Goal: Book appointment/travel/reservation

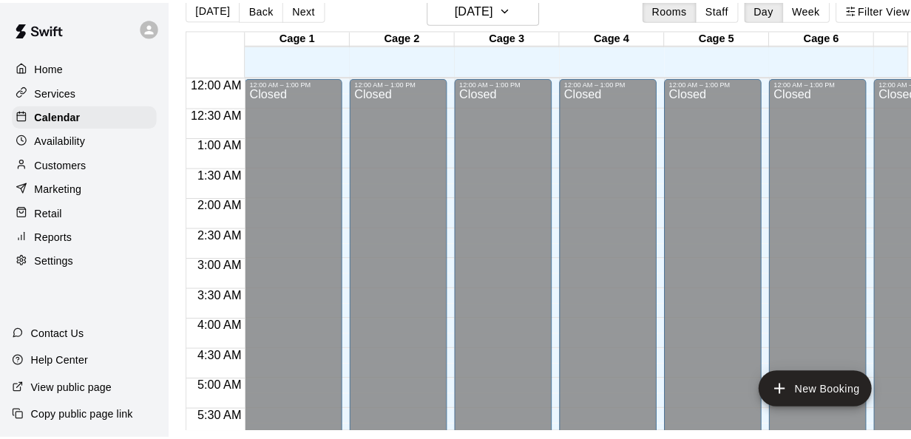
scroll to position [997, 0]
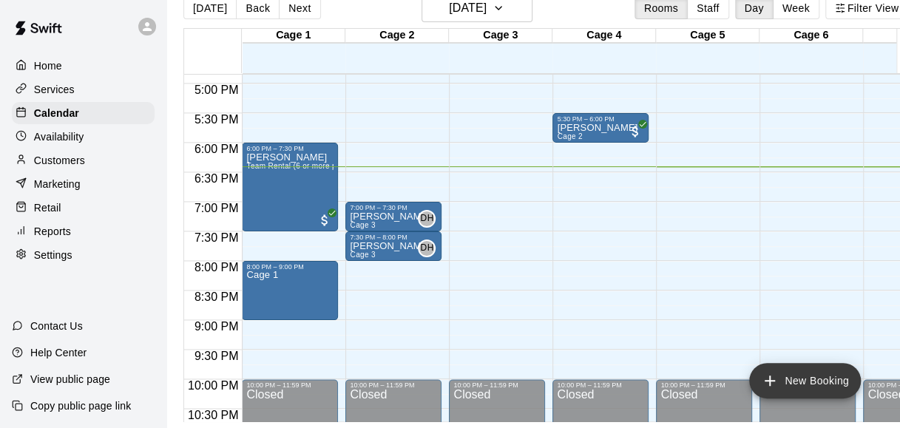
click at [791, 370] on button "New Booking" at bounding box center [805, 380] width 112 height 35
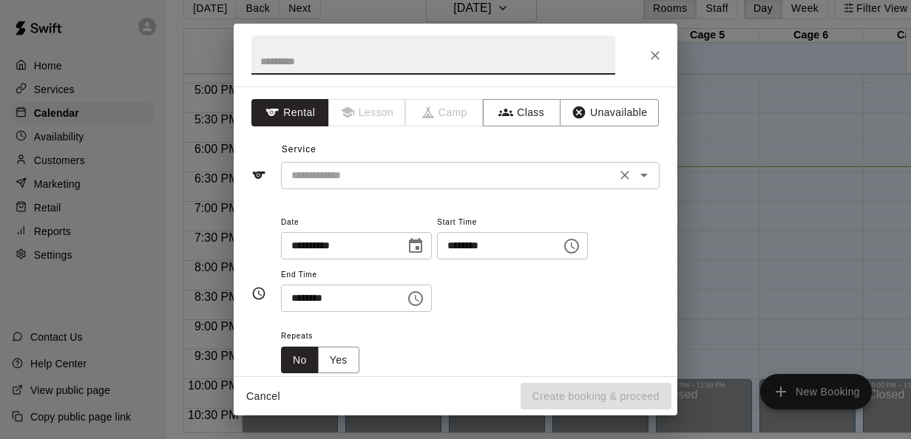
click at [635, 173] on icon "Open" at bounding box center [644, 175] width 18 height 18
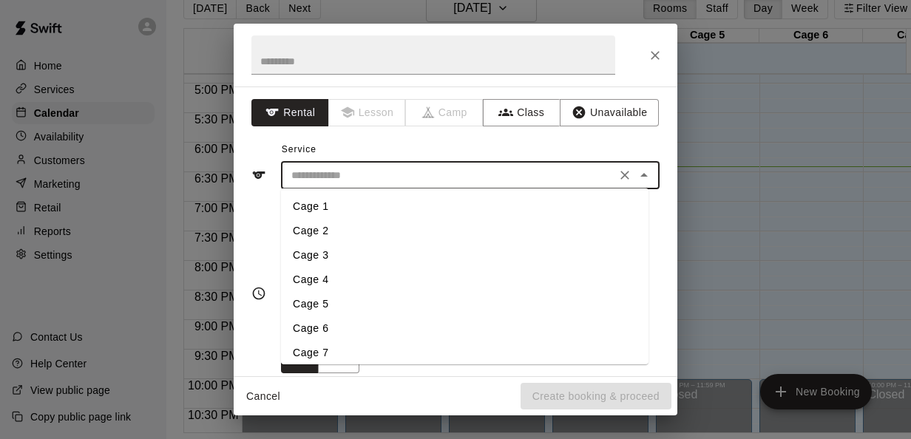
click at [320, 319] on li "Cage 6" at bounding box center [464, 328] width 367 height 24
type input "******"
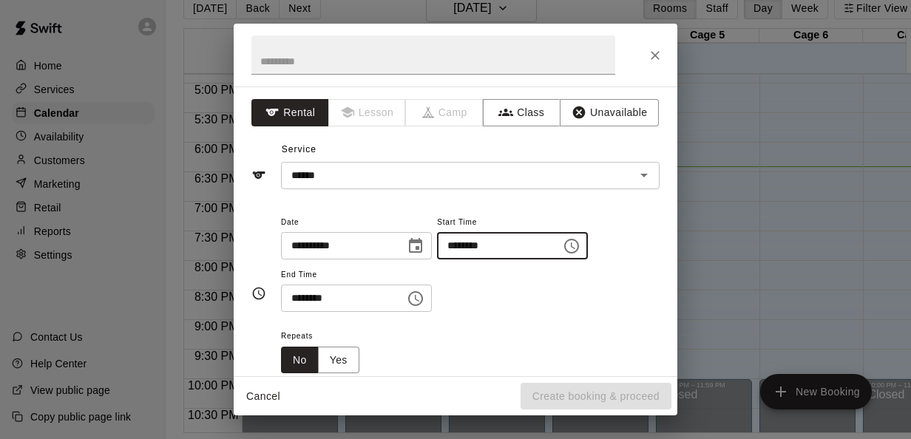
click at [461, 245] on input "********" at bounding box center [494, 245] width 114 height 27
type input "********"
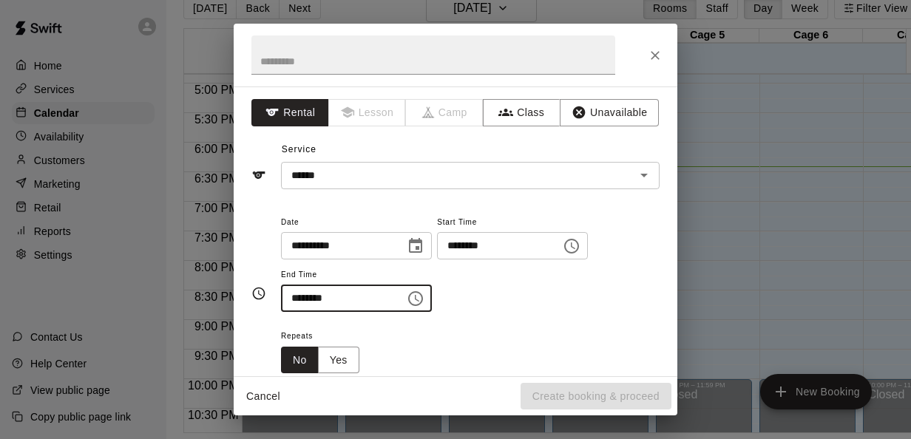
click at [296, 297] on input "********" at bounding box center [338, 298] width 114 height 27
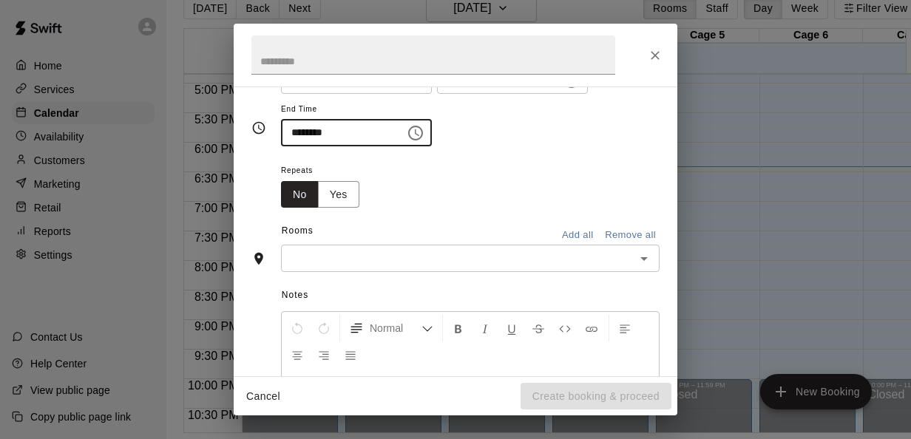
scroll to position [170, 0]
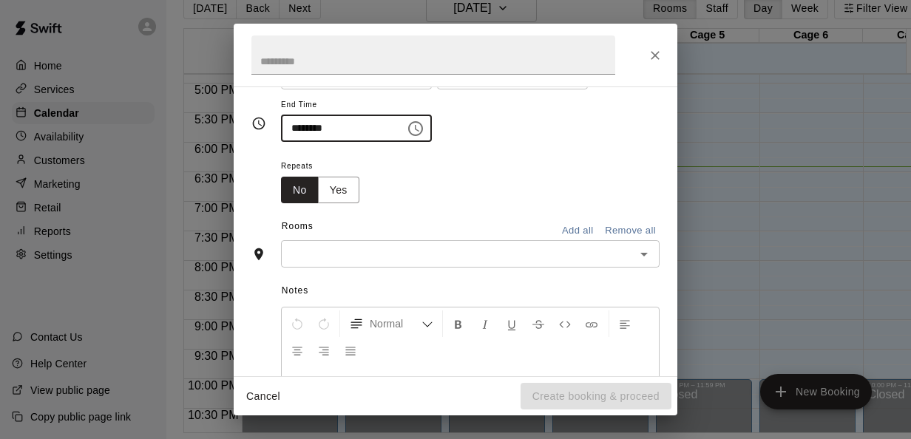
click at [637, 252] on icon "Open" at bounding box center [644, 254] width 18 height 18
type input "********"
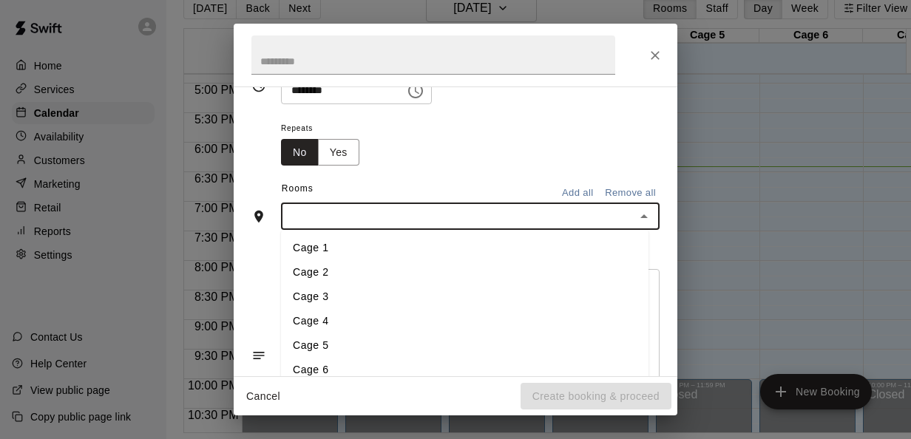
scroll to position [234, 0]
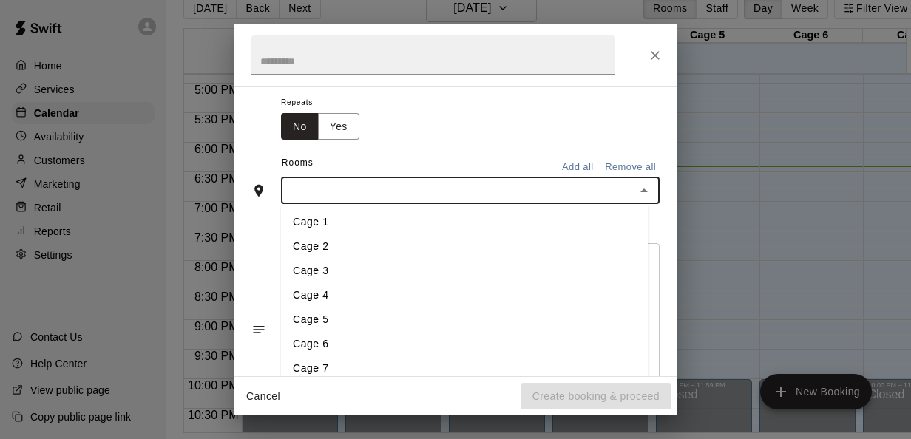
click at [321, 348] on li "Cage 6" at bounding box center [464, 345] width 367 height 24
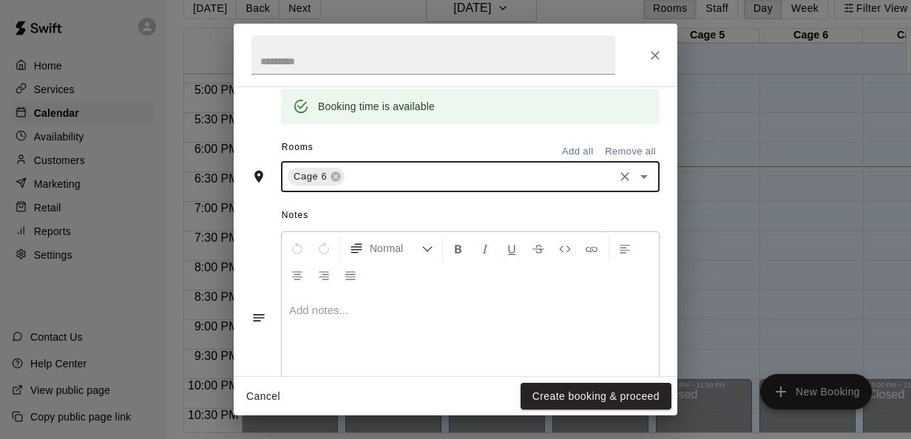
scroll to position [358, 0]
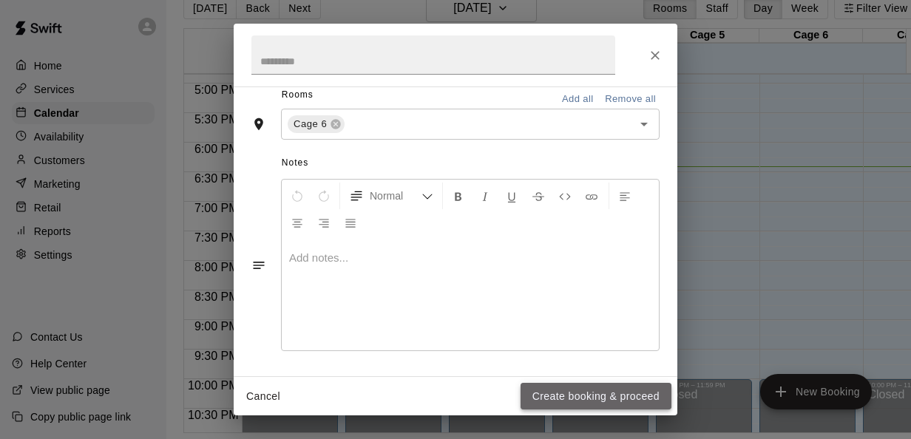
click at [547, 383] on button "Create booking & proceed" at bounding box center [596, 396] width 151 height 27
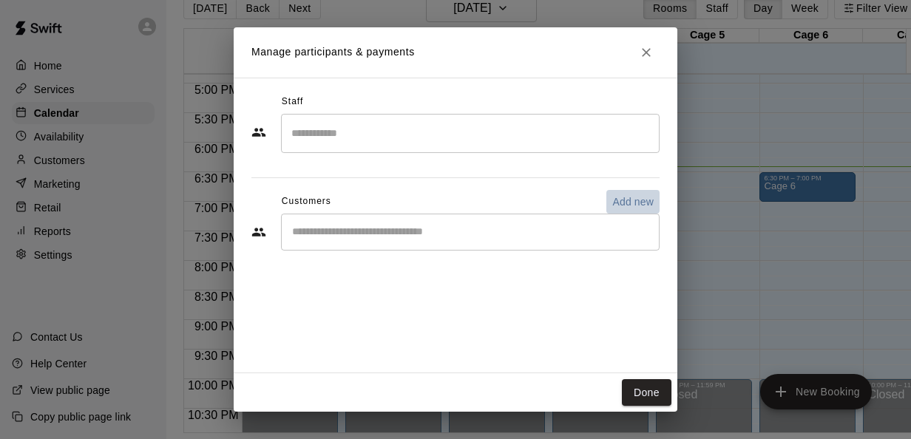
click at [622, 197] on p "Add new" at bounding box center [632, 201] width 41 height 15
select select "**"
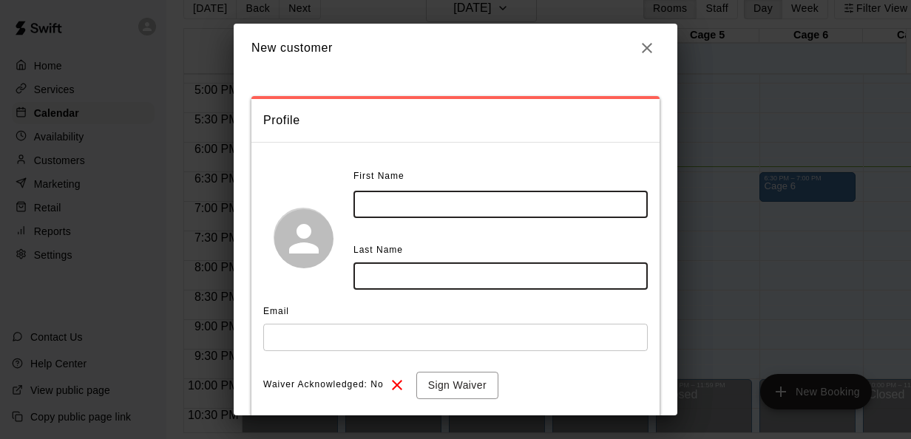
click at [454, 195] on input "text" at bounding box center [500, 204] width 294 height 27
type input "****"
type input "*********"
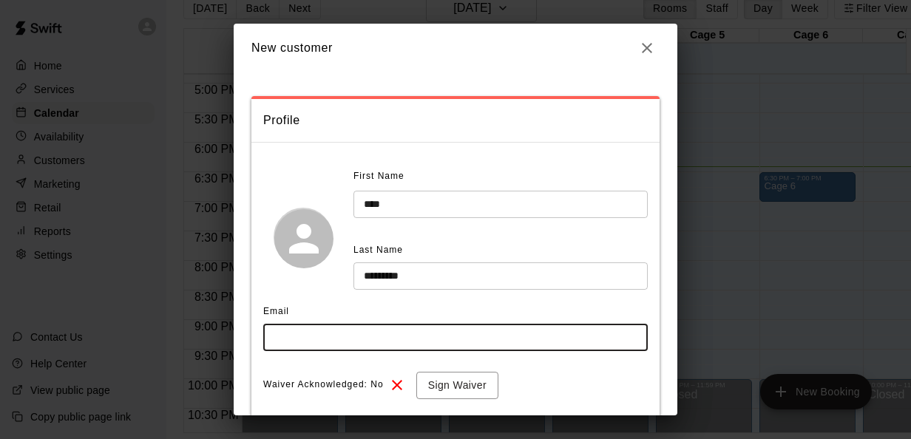
click at [365, 337] on input "text" at bounding box center [455, 337] width 385 height 27
type input "**********"
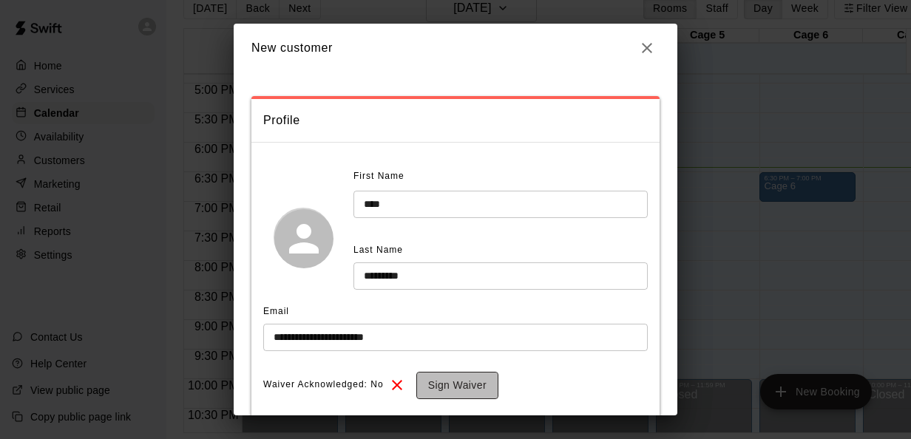
click at [463, 393] on button "Sign Waiver" at bounding box center [457, 385] width 82 height 27
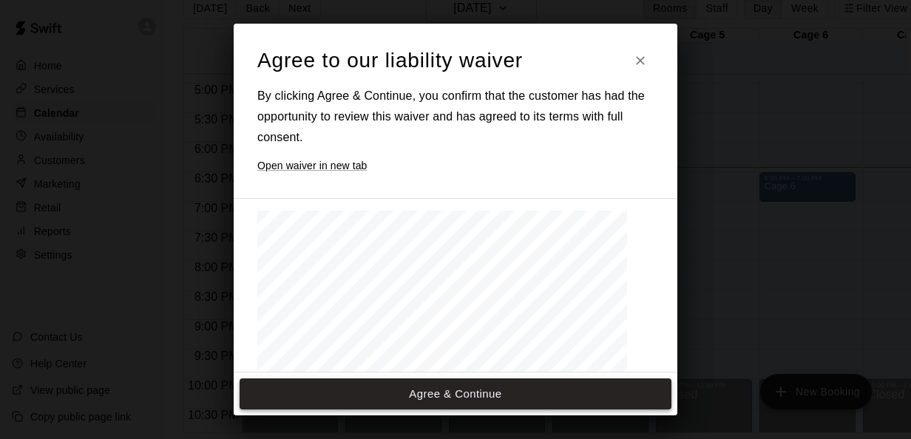
click at [445, 387] on button "Agree & Continue" at bounding box center [456, 394] width 432 height 31
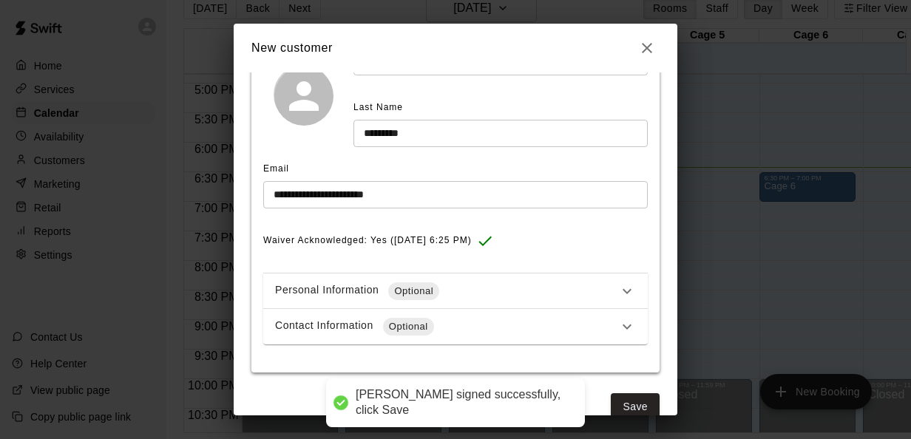
scroll to position [168, 0]
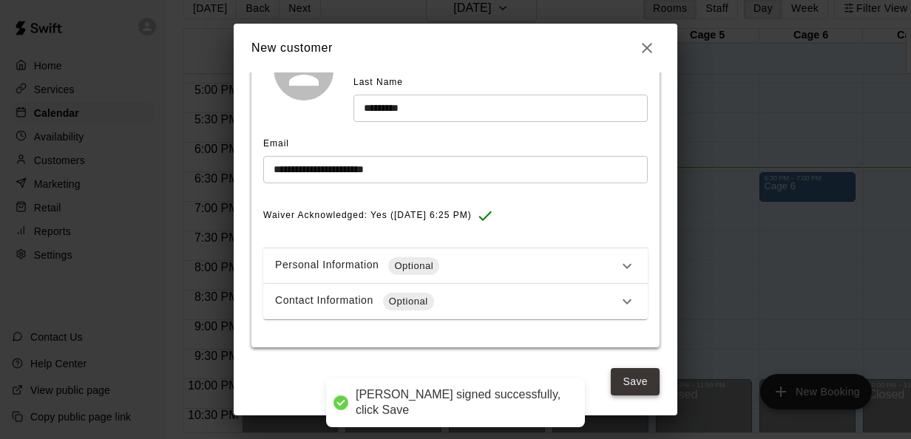
click at [635, 377] on button "Save" at bounding box center [635, 381] width 49 height 27
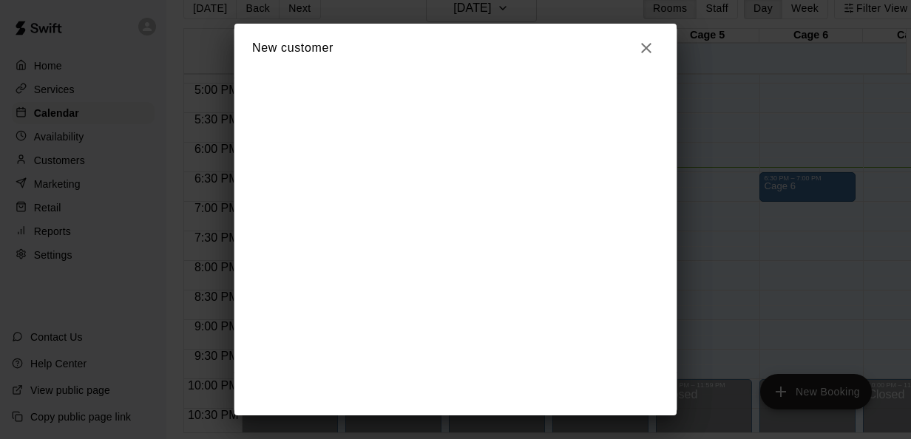
scroll to position [0, 0]
select select "**"
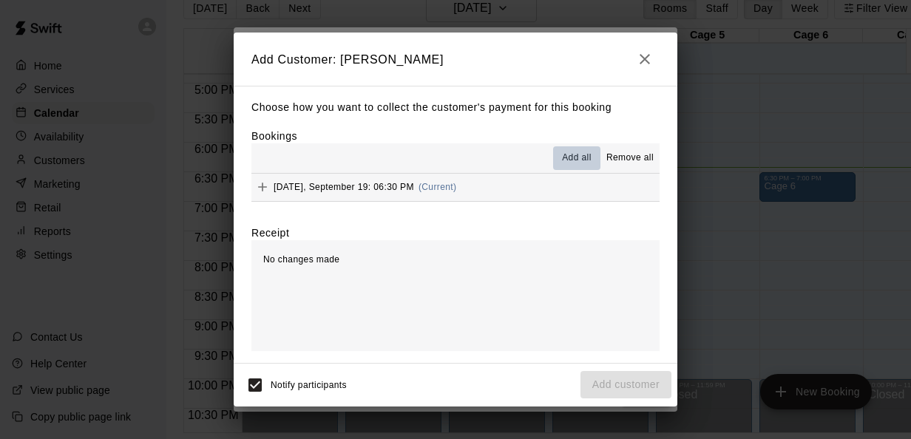
click at [578, 161] on span "Add all" at bounding box center [577, 158] width 30 height 15
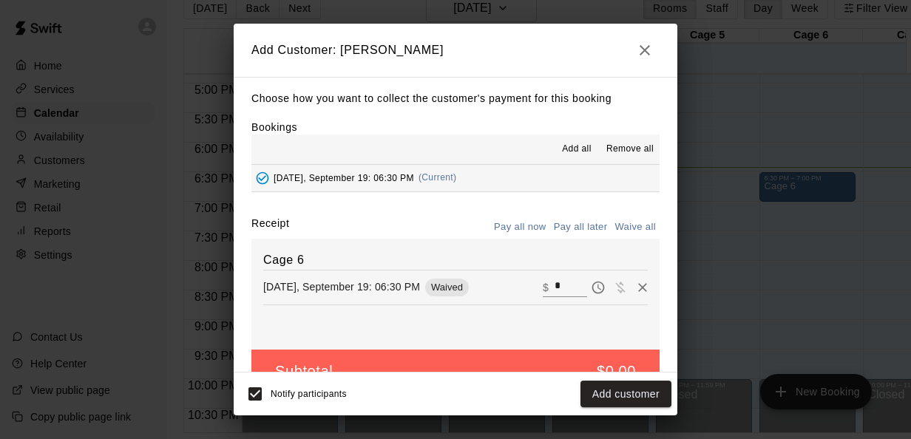
scroll to position [34, 0]
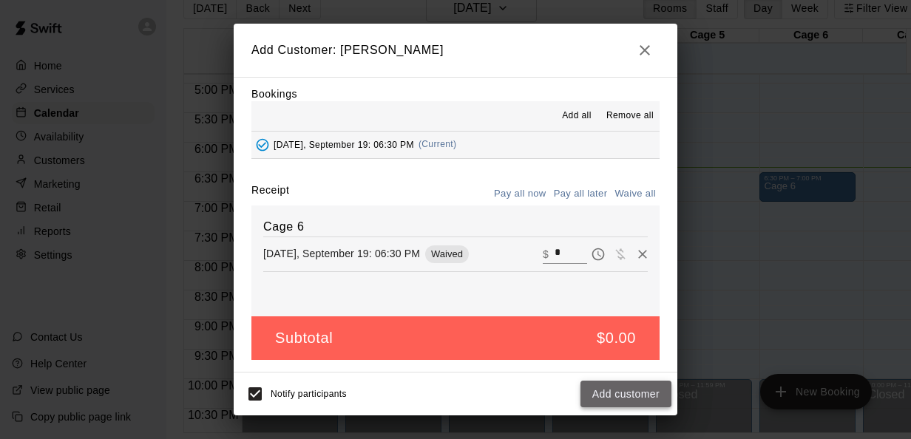
click at [599, 392] on button "Add customer" at bounding box center [625, 394] width 91 height 27
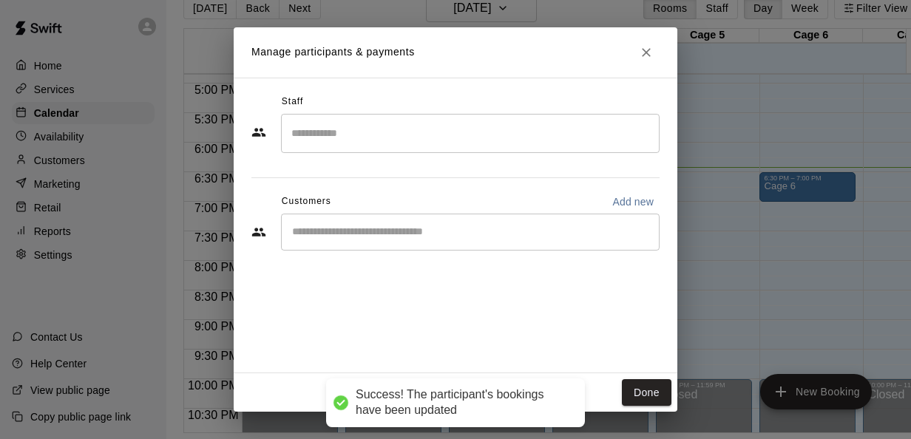
scroll to position [0, 0]
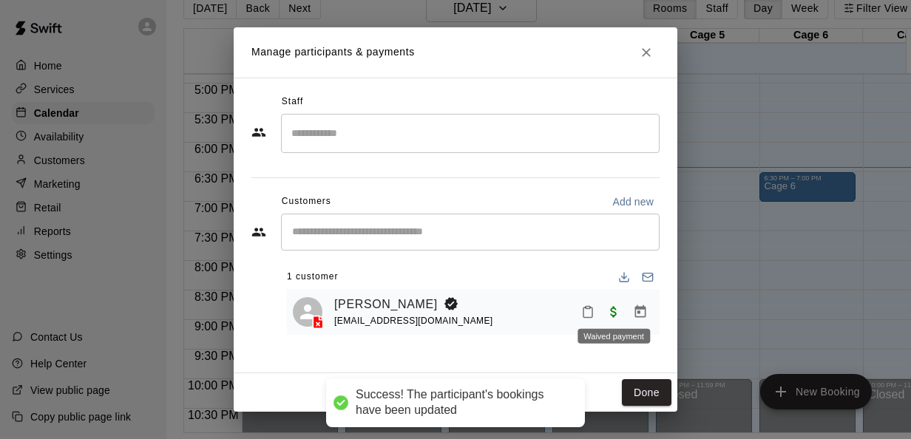
click at [617, 311] on span "Waived payment" at bounding box center [613, 311] width 27 height 13
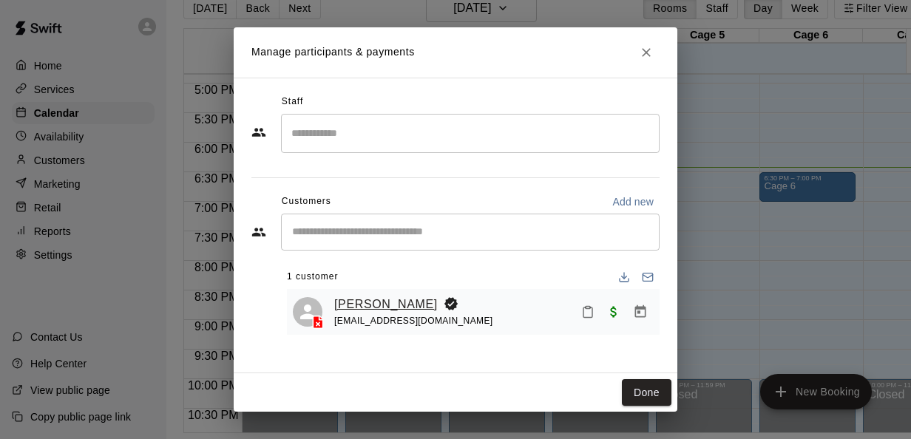
click at [413, 303] on link "[PERSON_NAME]" at bounding box center [386, 304] width 104 height 19
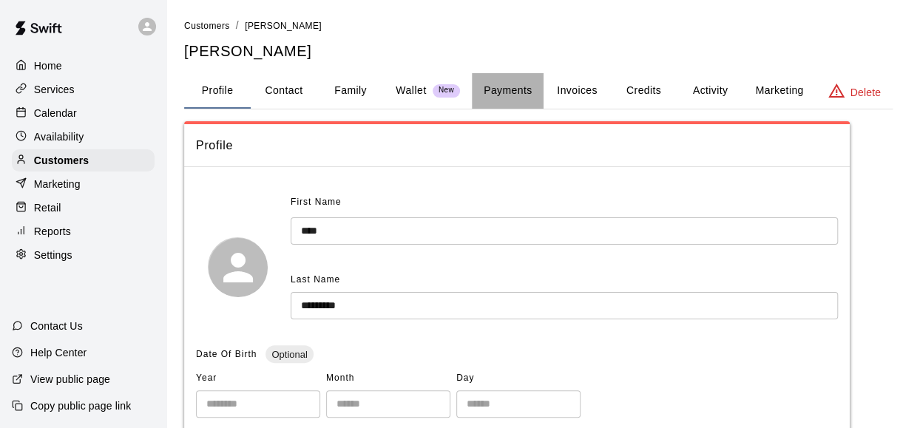
click at [501, 92] on button "Payments" at bounding box center [508, 90] width 72 height 35
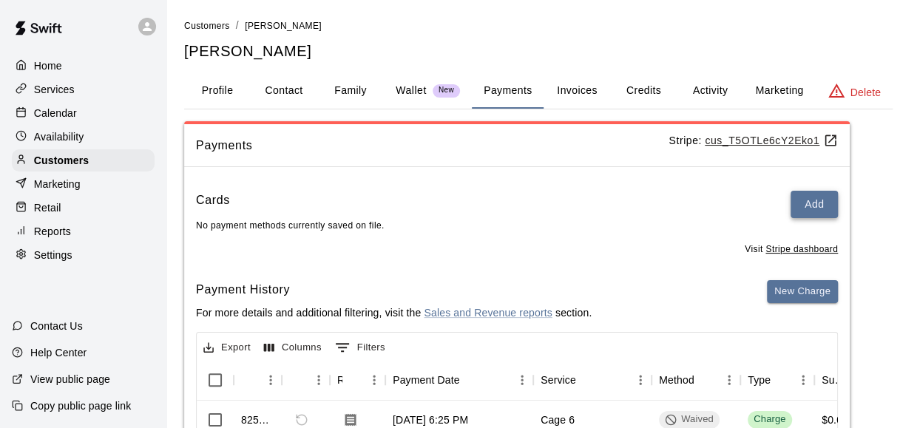
click at [813, 206] on button "Add" at bounding box center [813, 204] width 47 height 27
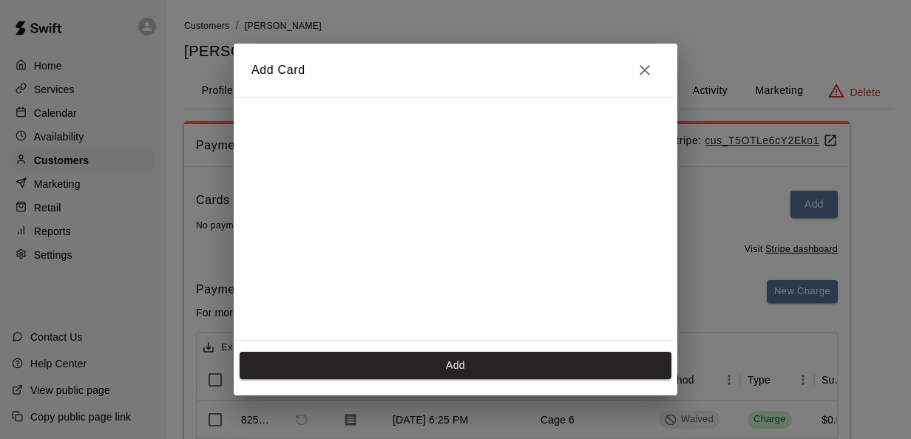
scroll to position [205, 0]
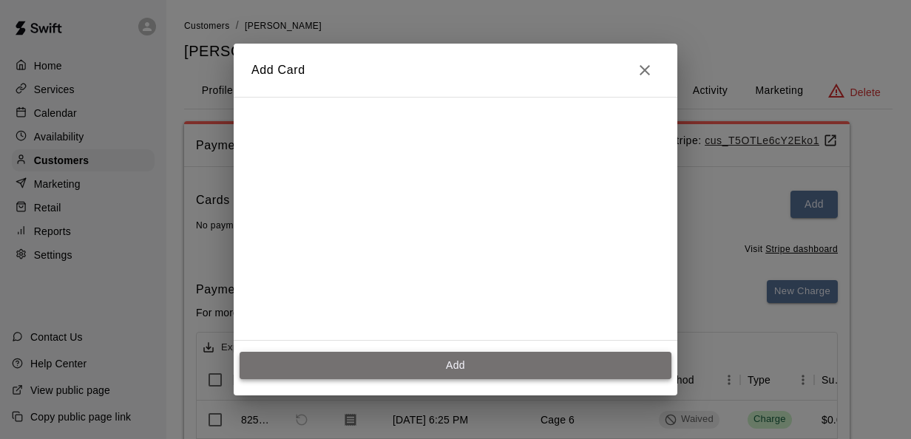
click at [453, 358] on button "Add" at bounding box center [456, 365] width 432 height 27
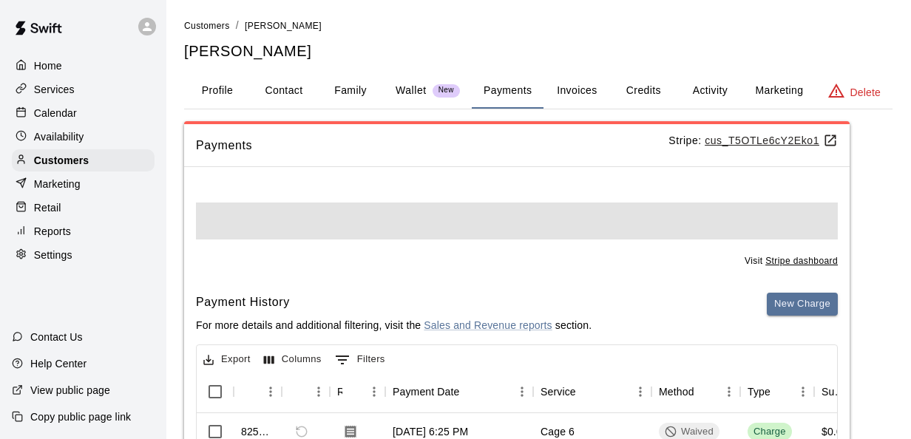
scroll to position [0, 0]
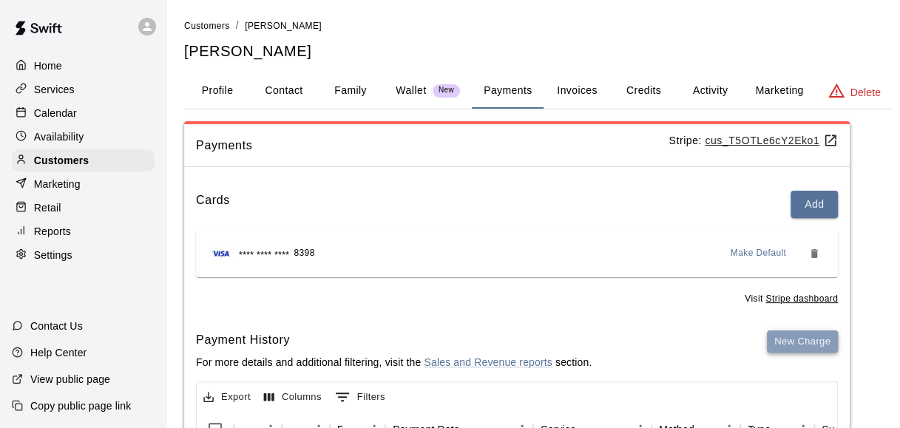
click at [788, 340] on button "New Charge" at bounding box center [802, 342] width 71 height 23
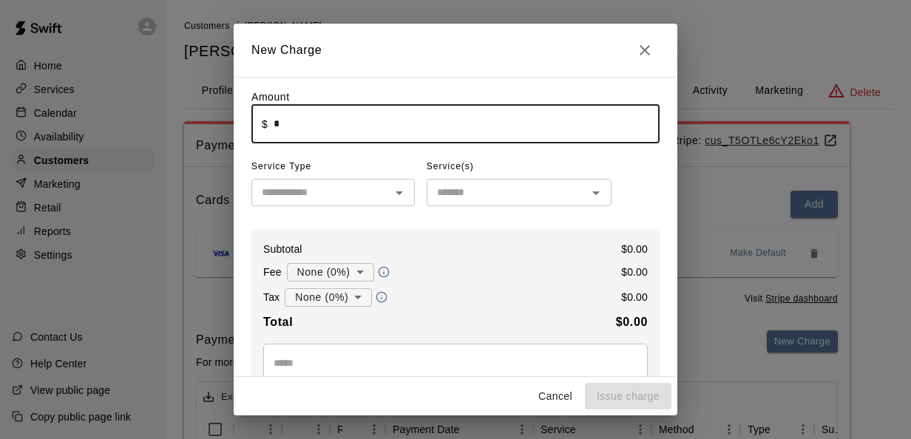
click at [484, 139] on input "*" at bounding box center [467, 123] width 386 height 39
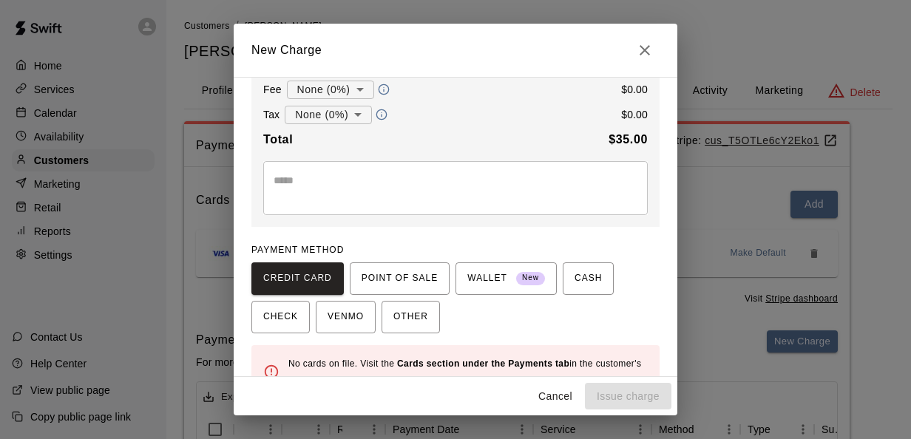
scroll to position [217, 0]
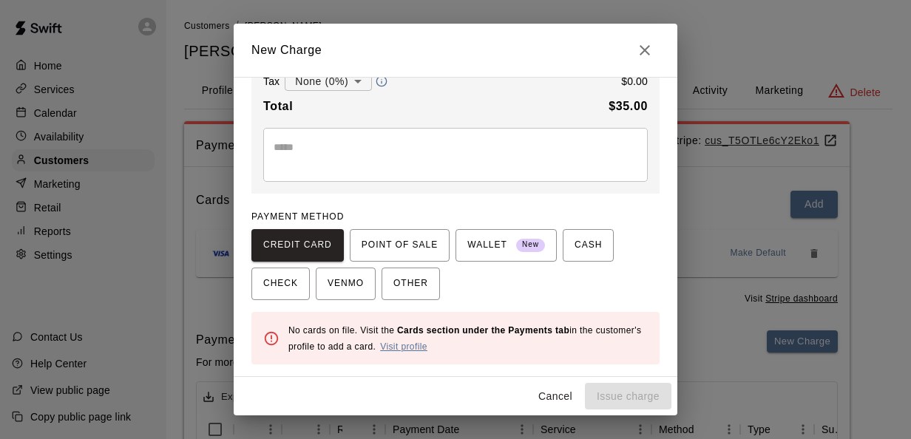
click at [417, 345] on link "Visit profile" at bounding box center [403, 347] width 47 height 10
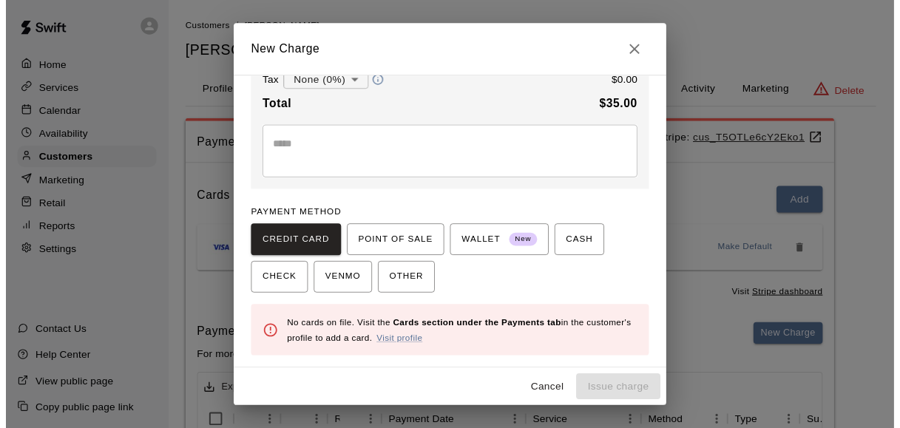
scroll to position [201, 0]
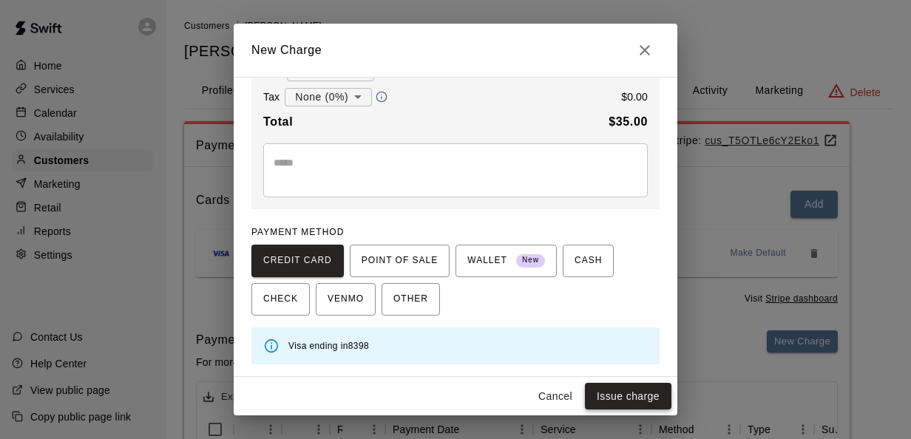
click at [609, 387] on button "Issue charge" at bounding box center [628, 396] width 87 height 27
type input "*"
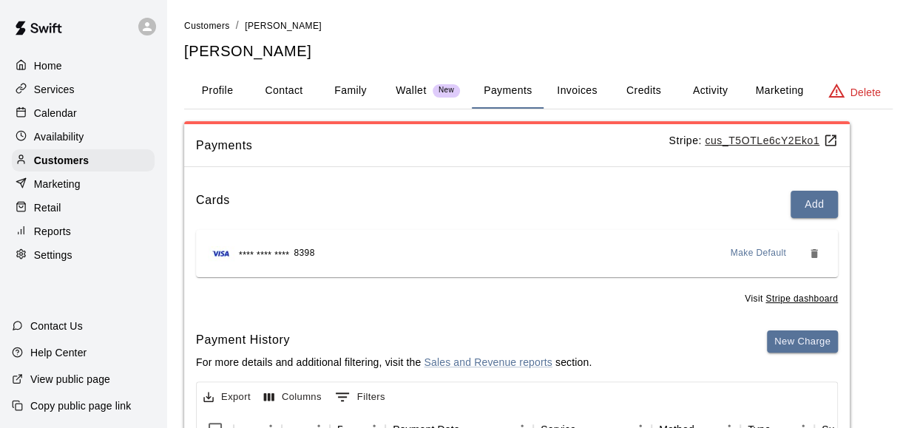
click at [609, 387] on div "Export Columns 0 Filters" at bounding box center [517, 395] width 640 height 27
click at [61, 119] on p "Calendar" at bounding box center [55, 113] width 43 height 15
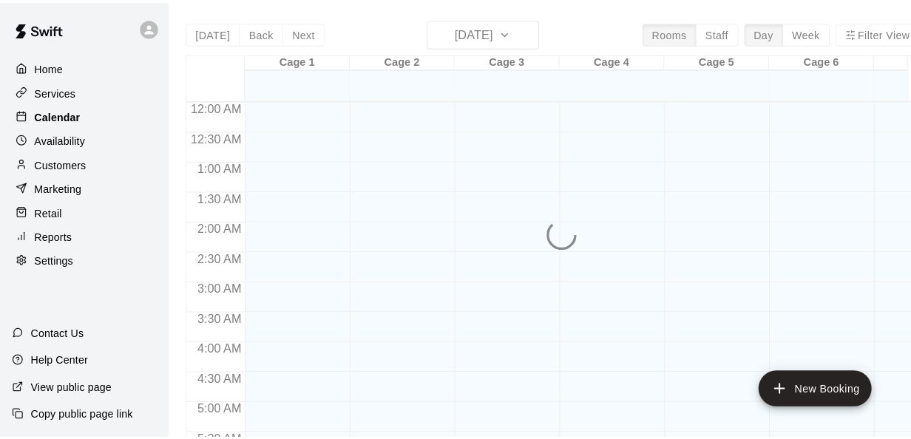
scroll to position [1017, 0]
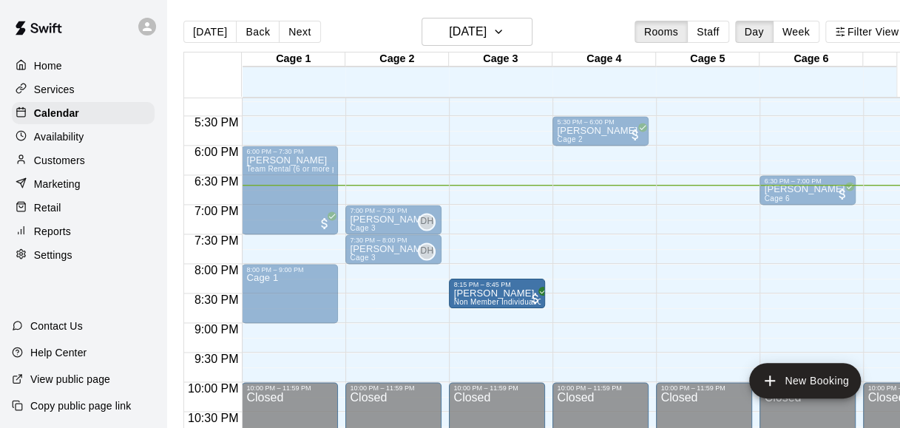
drag, startPoint x: 387, startPoint y: 277, endPoint x: 492, endPoint y: 293, distance: 107.0
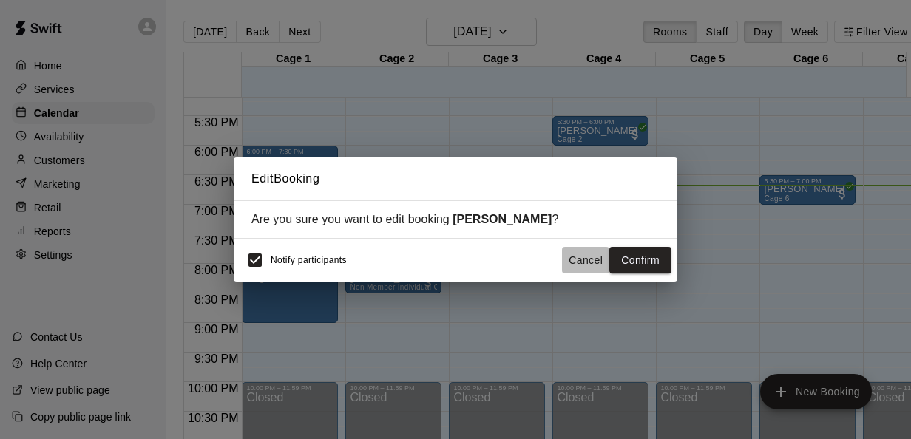
click at [569, 265] on button "Cancel" at bounding box center [585, 260] width 47 height 27
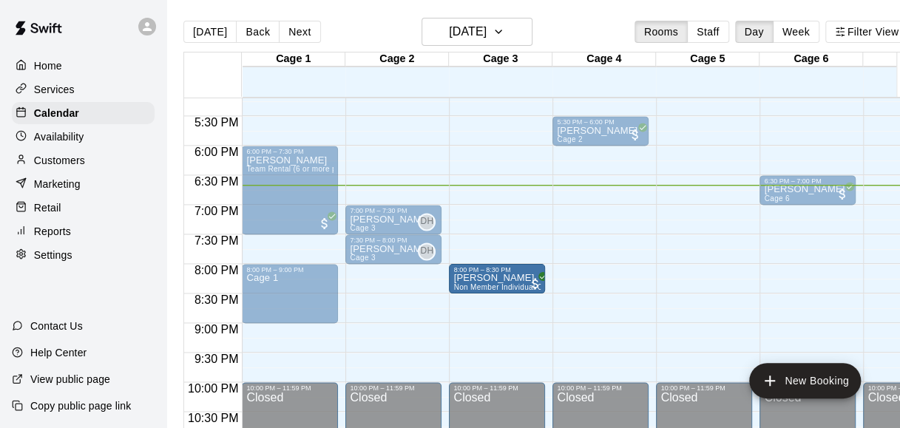
drag, startPoint x: 401, startPoint y: 277, endPoint x: 464, endPoint y: 280, distance: 62.9
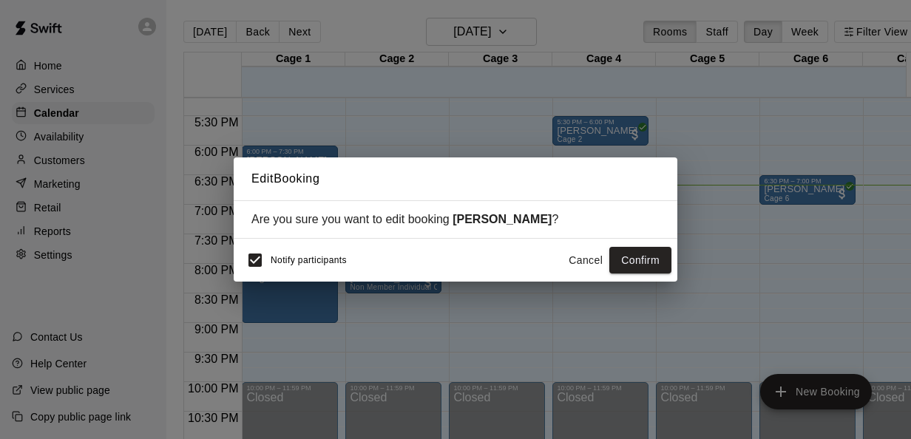
click at [297, 260] on span "Notify participants" at bounding box center [309, 260] width 76 height 10
click at [634, 257] on button "Confirm" at bounding box center [640, 260] width 62 height 27
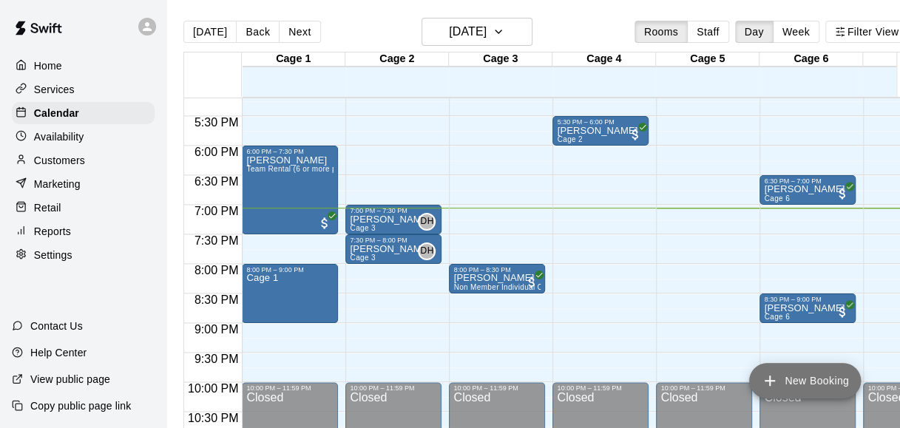
click at [785, 384] on button "New Booking" at bounding box center [805, 380] width 112 height 35
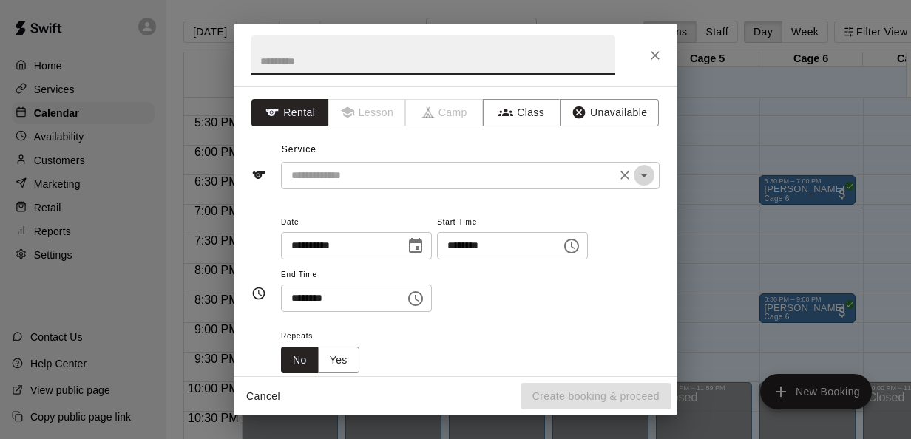
click at [639, 177] on icon "Open" at bounding box center [644, 175] width 18 height 18
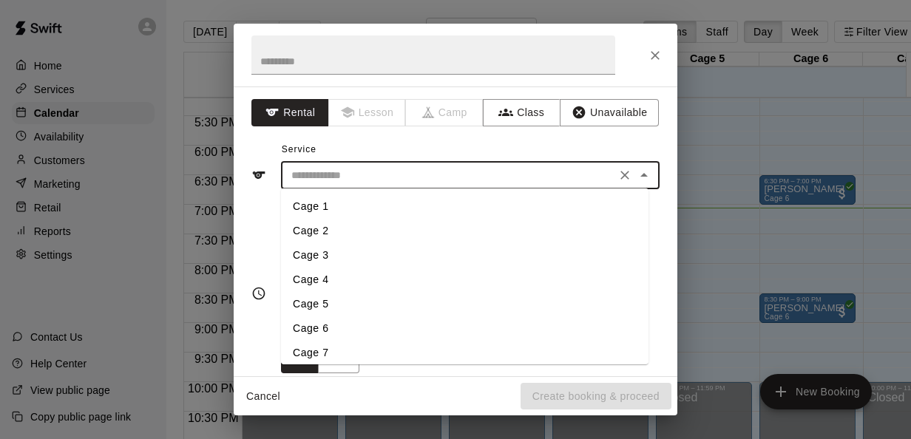
click at [349, 276] on li "Cage 4" at bounding box center [464, 280] width 367 height 24
type input "******"
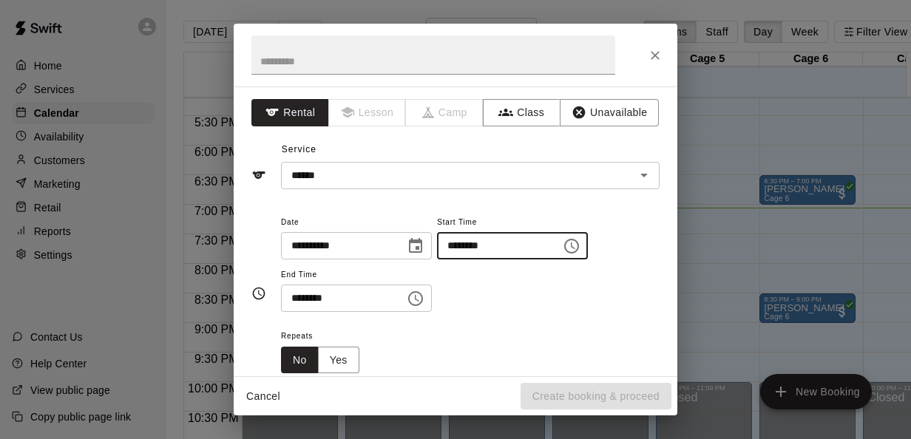
click at [460, 242] on input "********" at bounding box center [494, 245] width 114 height 27
type input "********"
click at [297, 297] on input "********" at bounding box center [338, 298] width 114 height 27
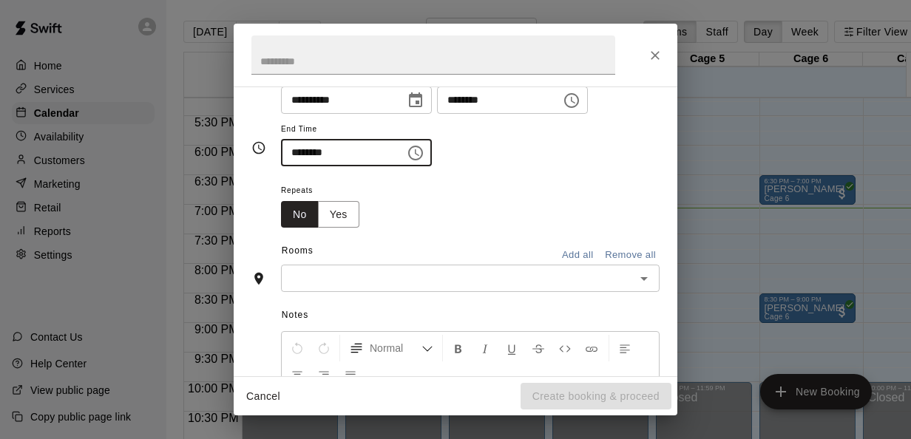
scroll to position [146, 0]
click at [635, 277] on icon "Open" at bounding box center [644, 278] width 18 height 18
type input "********"
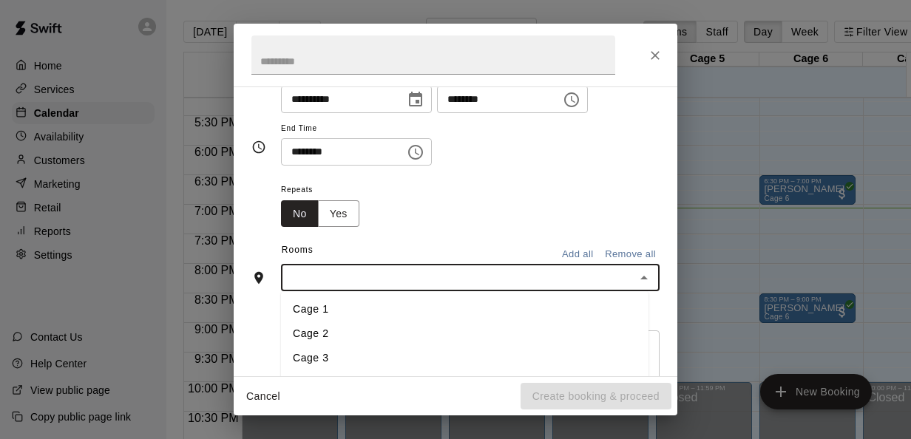
scroll to position [7, 0]
click at [337, 369] on li "Cage 4" at bounding box center [464, 377] width 367 height 24
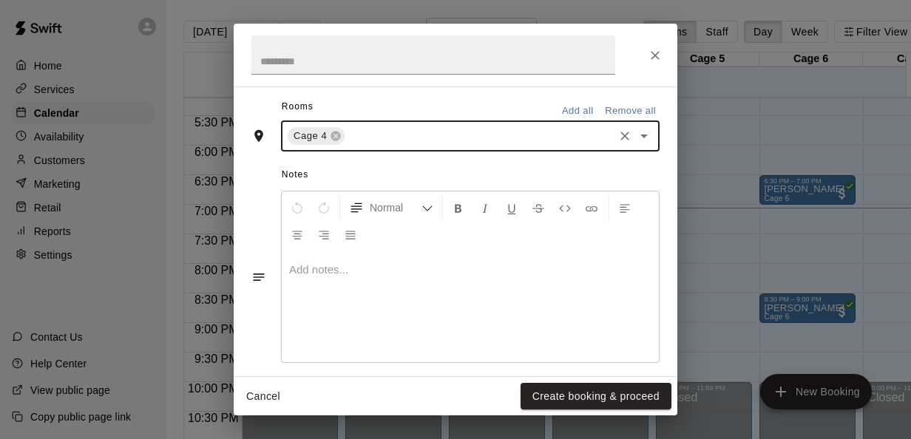
scroll to position [358, 0]
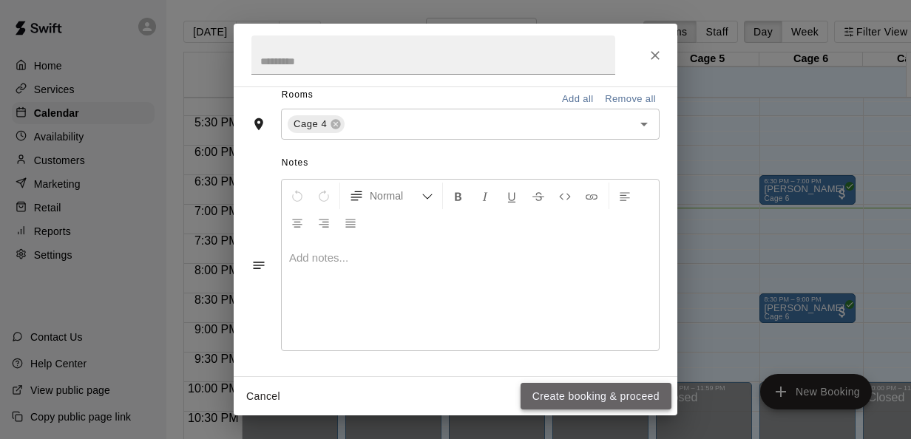
click at [623, 400] on button "Create booking & proceed" at bounding box center [596, 396] width 151 height 27
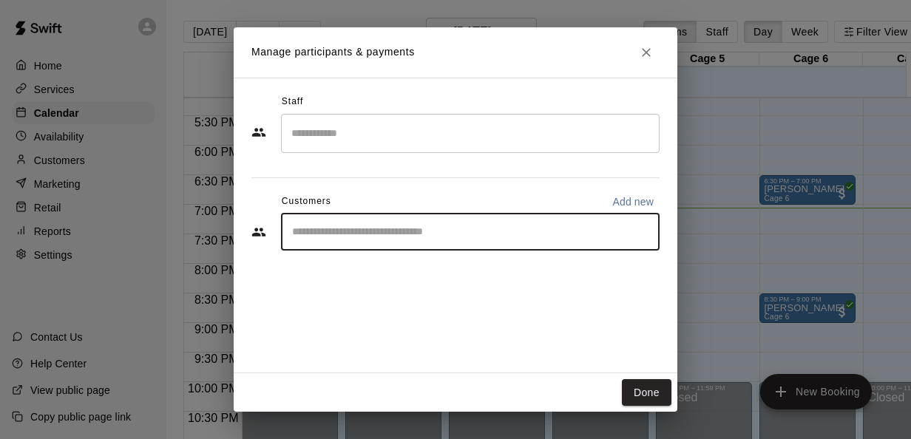
click at [615, 225] on input "Start typing to search customers..." at bounding box center [470, 232] width 365 height 15
type input "*****"
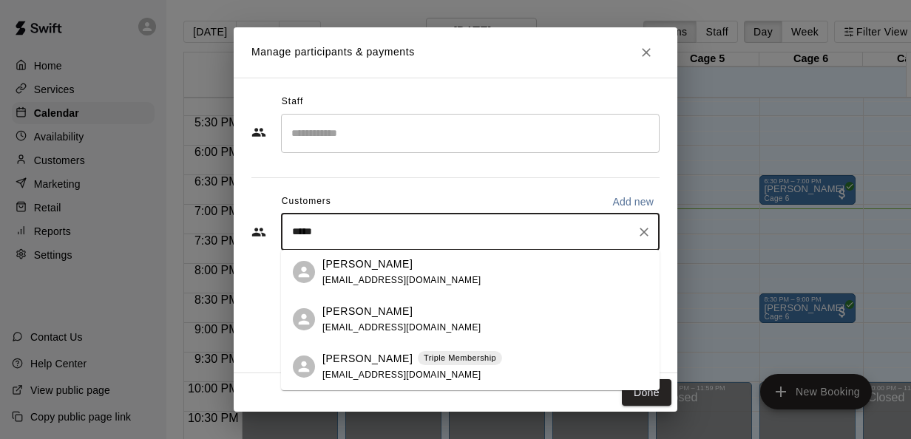
scroll to position [0, 0]
click at [370, 272] on p "[PERSON_NAME]" at bounding box center [367, 266] width 90 height 16
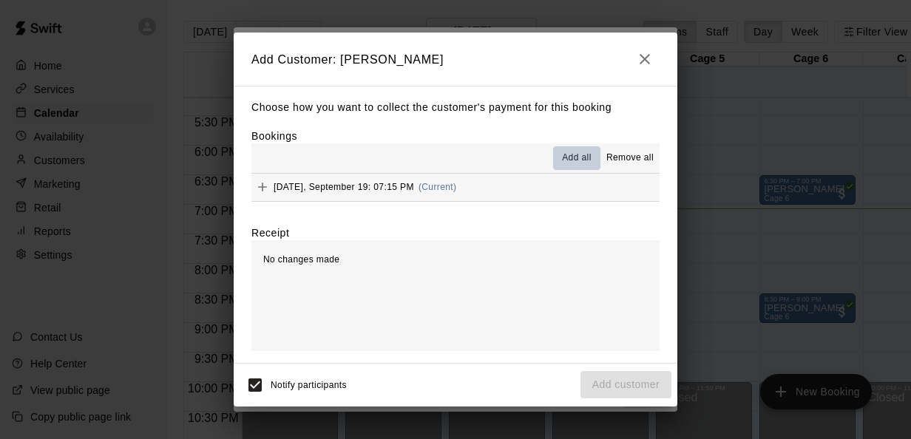
click at [580, 157] on span "Add all" at bounding box center [577, 158] width 30 height 15
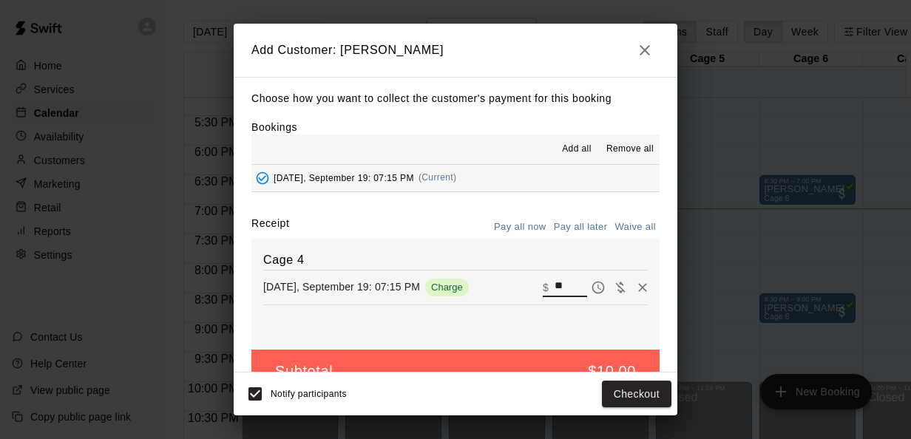
click at [555, 291] on input "**" at bounding box center [571, 286] width 33 height 19
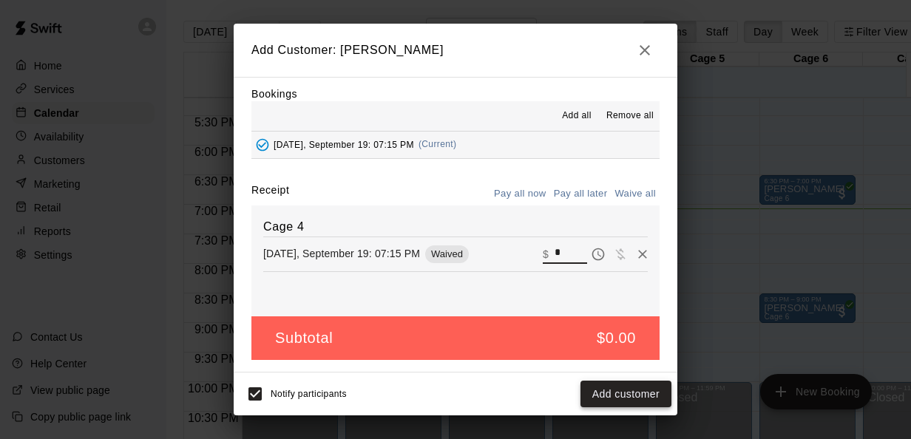
type input "*"
click at [606, 396] on button "Add customer" at bounding box center [625, 394] width 91 height 27
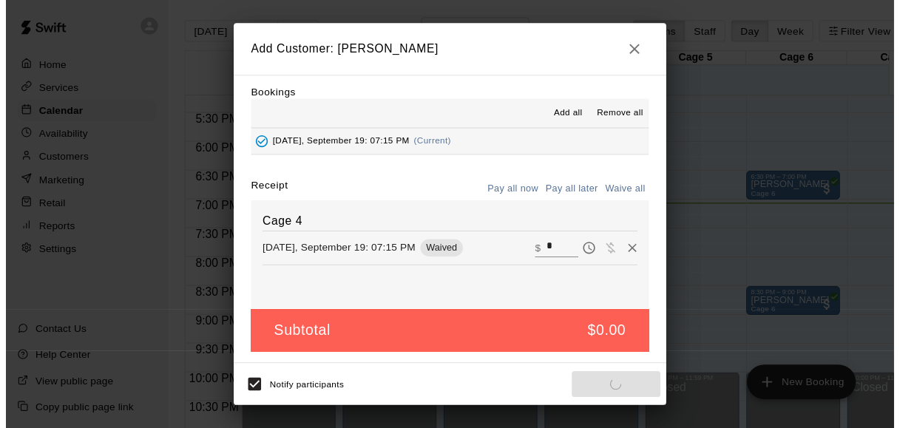
scroll to position [0, 0]
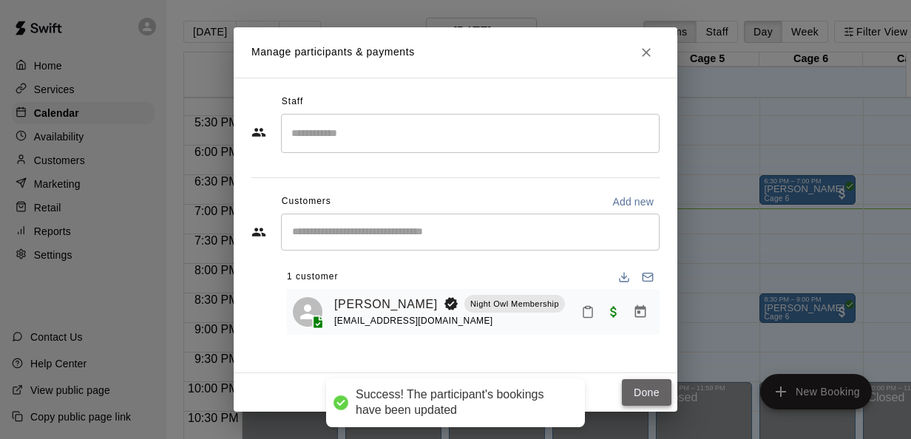
click at [651, 401] on button "Done" at bounding box center [647, 392] width 50 height 27
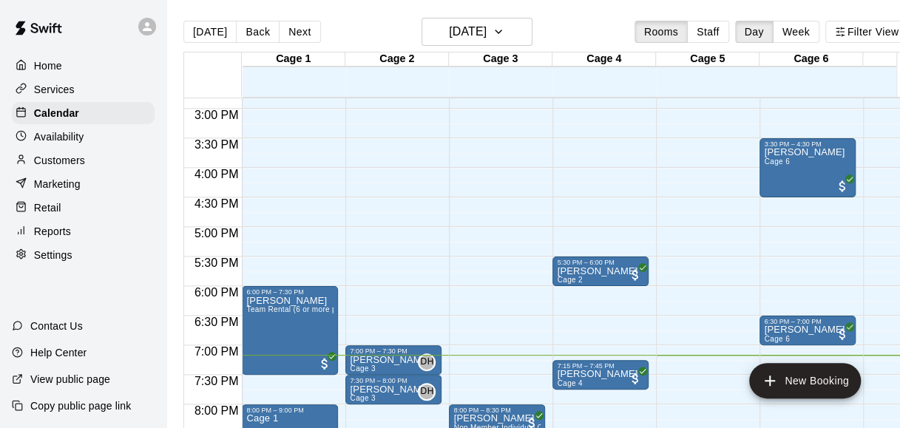
scroll to position [878, 0]
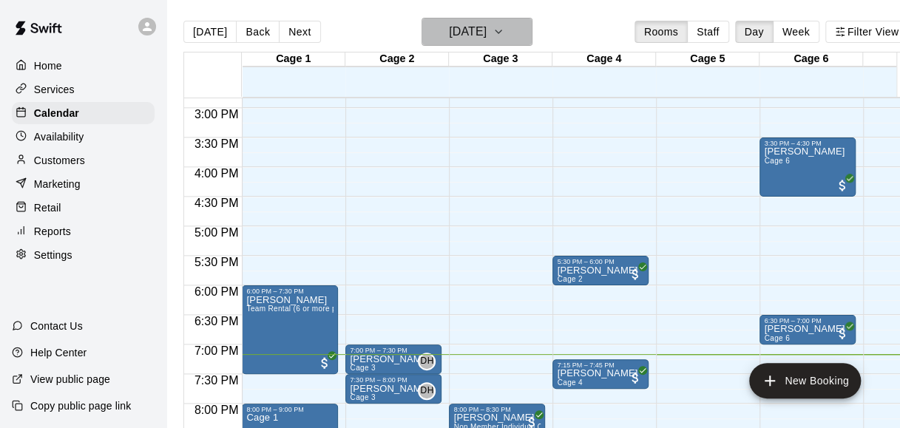
click at [510, 25] on button "[DATE]" at bounding box center [476, 32] width 111 height 28
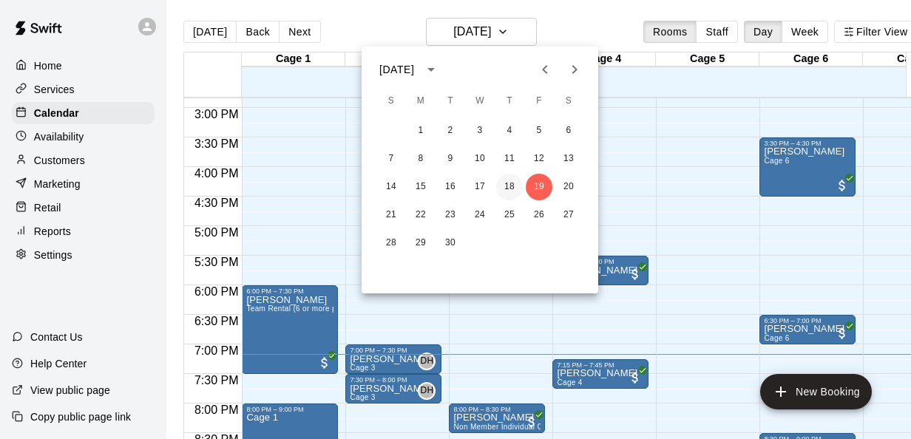
click at [507, 183] on button "18" at bounding box center [509, 187] width 27 height 27
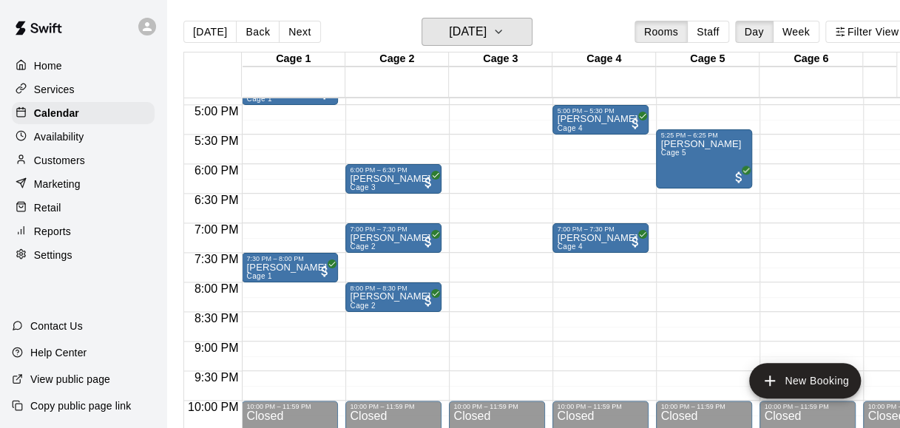
scroll to position [998, 0]
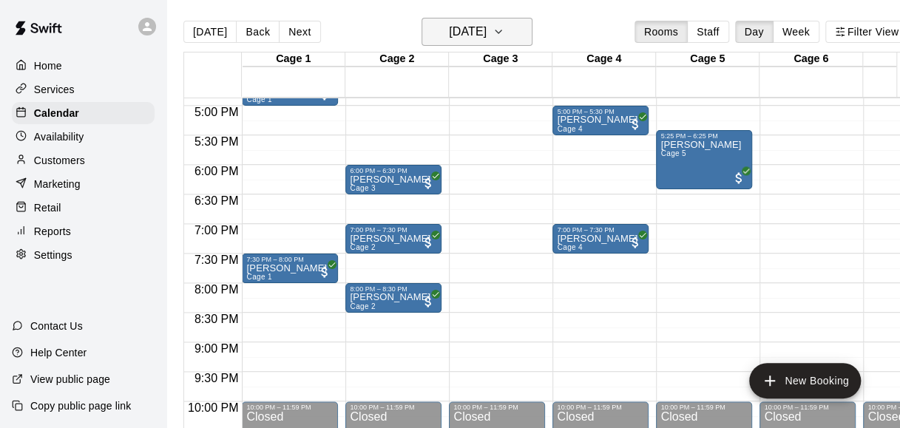
click at [521, 28] on button "[DATE]" at bounding box center [476, 32] width 111 height 28
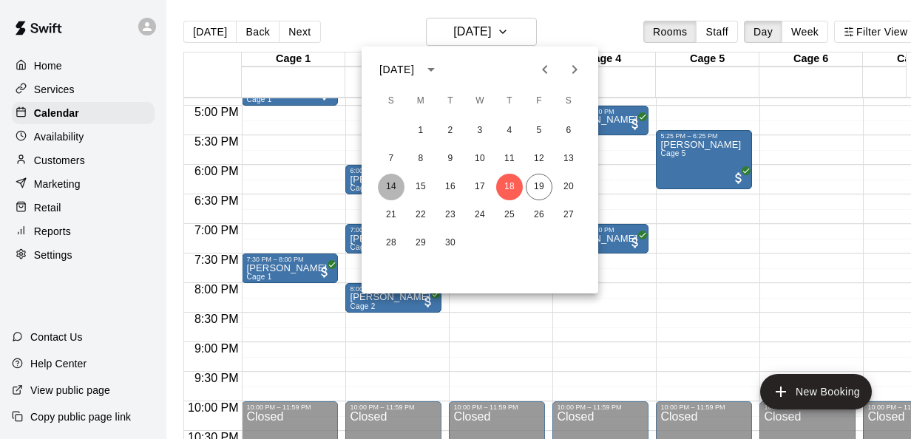
click at [401, 185] on button "14" at bounding box center [391, 187] width 27 height 27
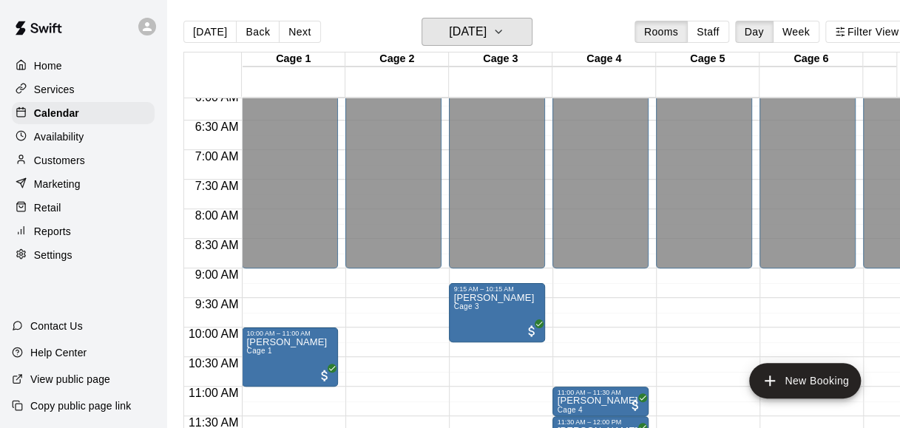
scroll to position [362, 0]
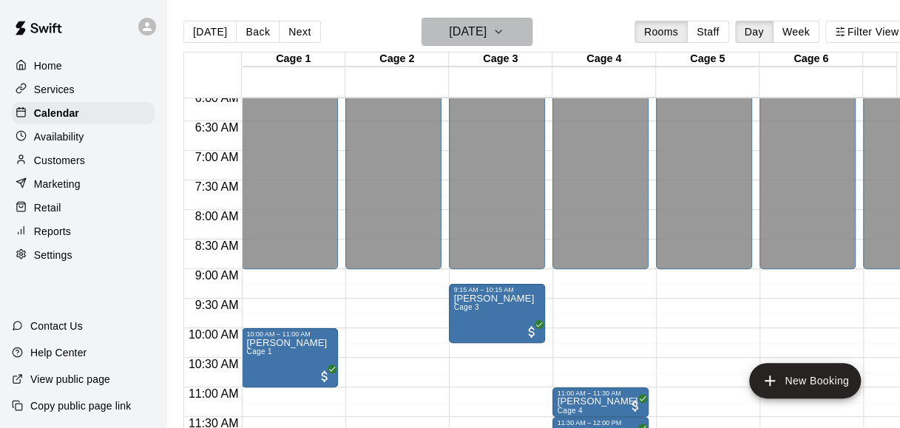
click at [487, 41] on h6 "[DATE]" at bounding box center [468, 31] width 38 height 21
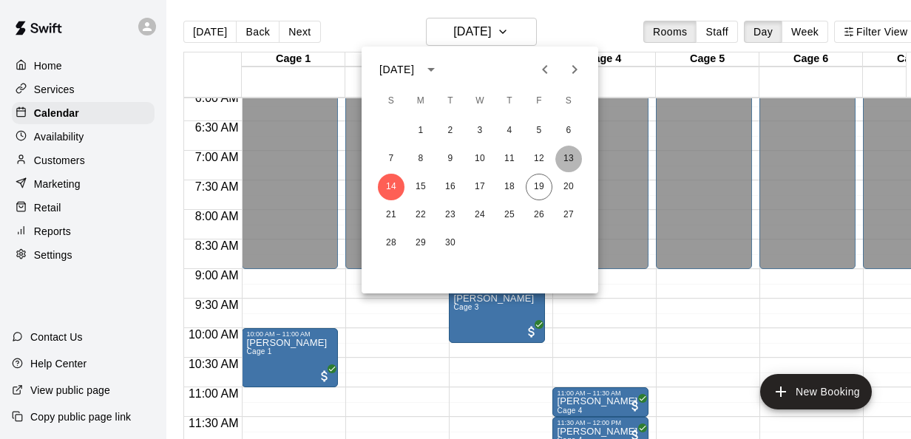
click at [570, 161] on button "13" at bounding box center [568, 159] width 27 height 27
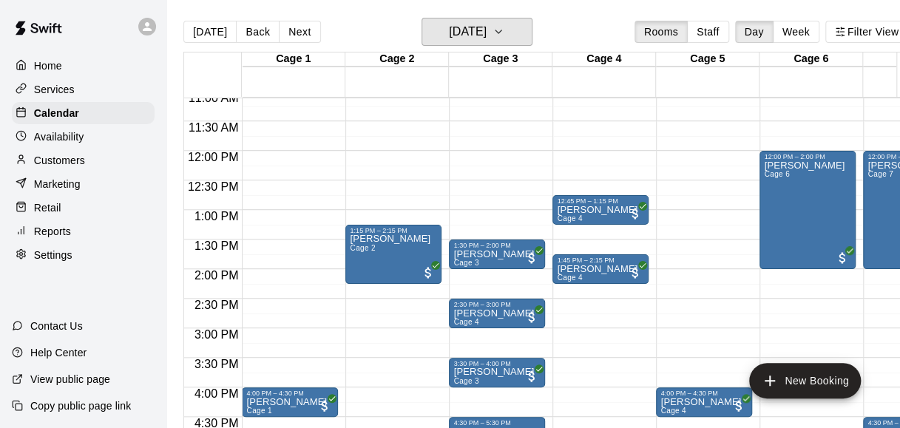
scroll to position [0, 58]
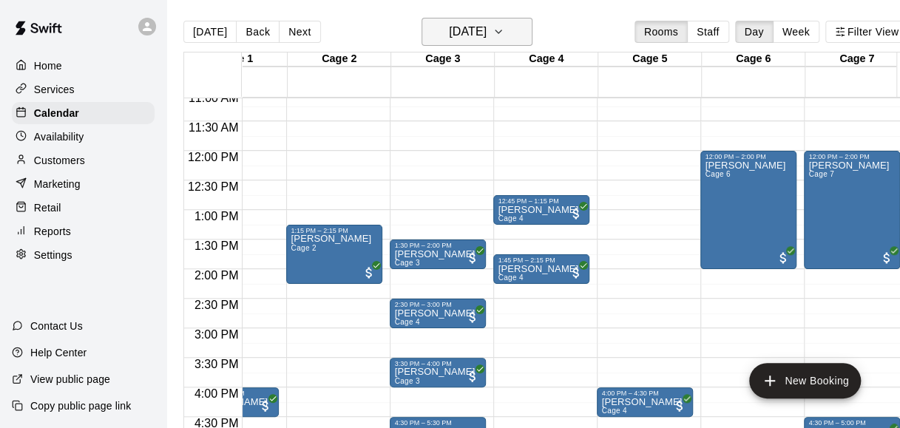
click at [478, 21] on h6 "[DATE]" at bounding box center [468, 31] width 38 height 21
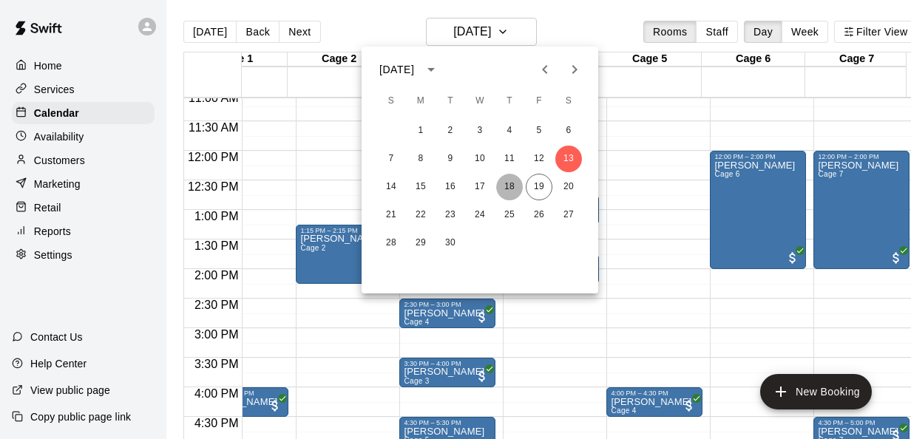
click at [509, 180] on button "18" at bounding box center [509, 187] width 27 height 27
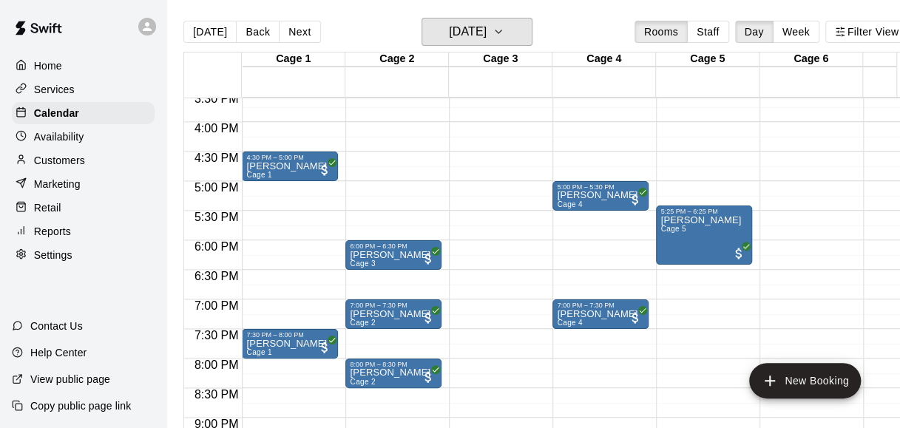
scroll to position [925, 0]
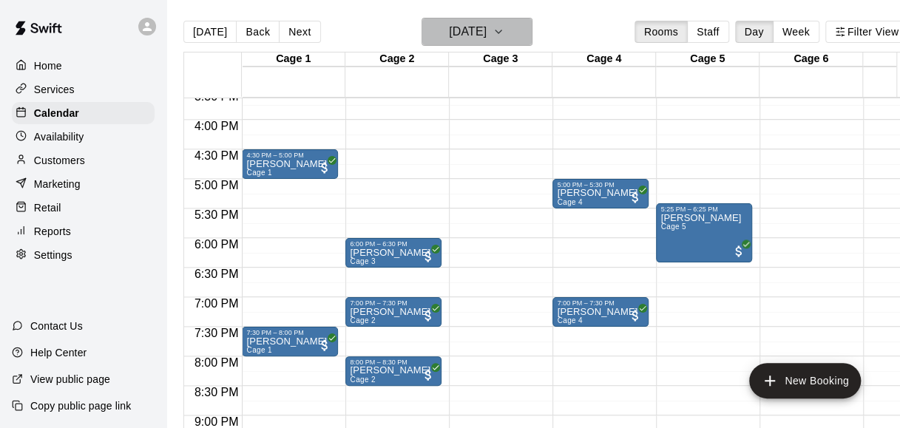
click at [519, 31] on button "[DATE]" at bounding box center [476, 32] width 111 height 28
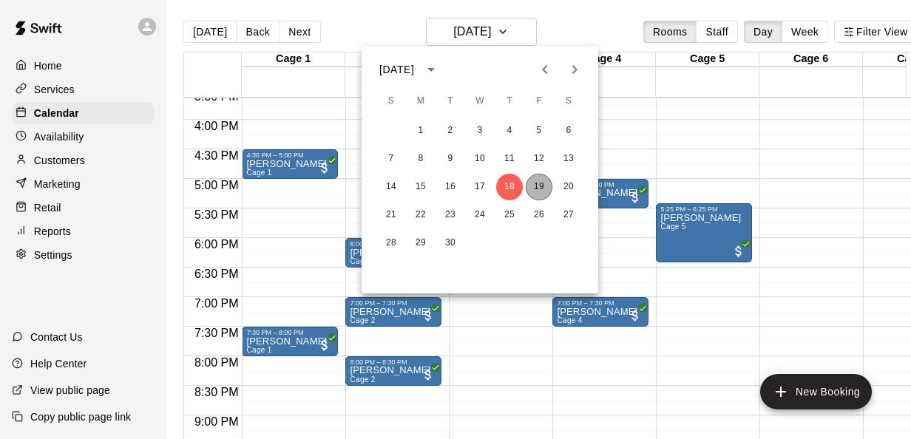
click at [537, 181] on button "19" at bounding box center [539, 187] width 27 height 27
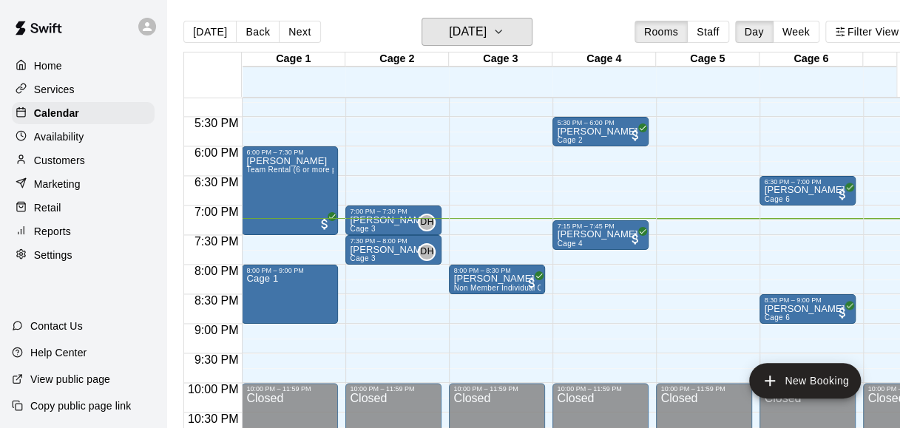
scroll to position [1021, 0]
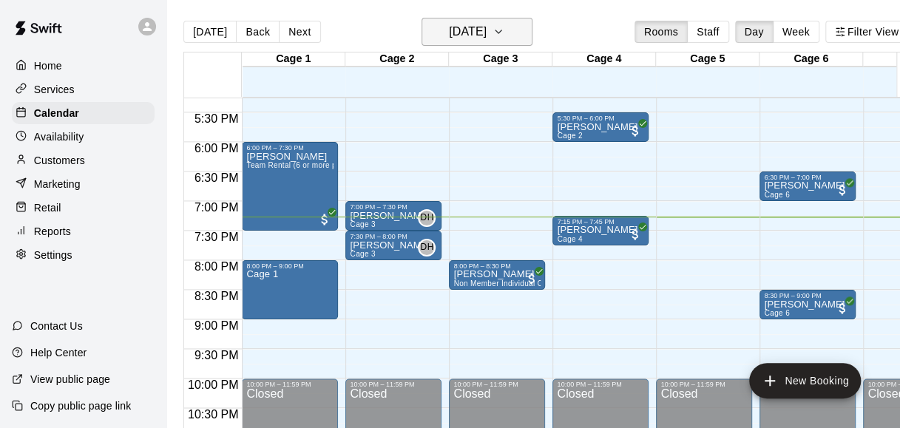
click at [504, 25] on icon "button" at bounding box center [498, 32] width 12 height 18
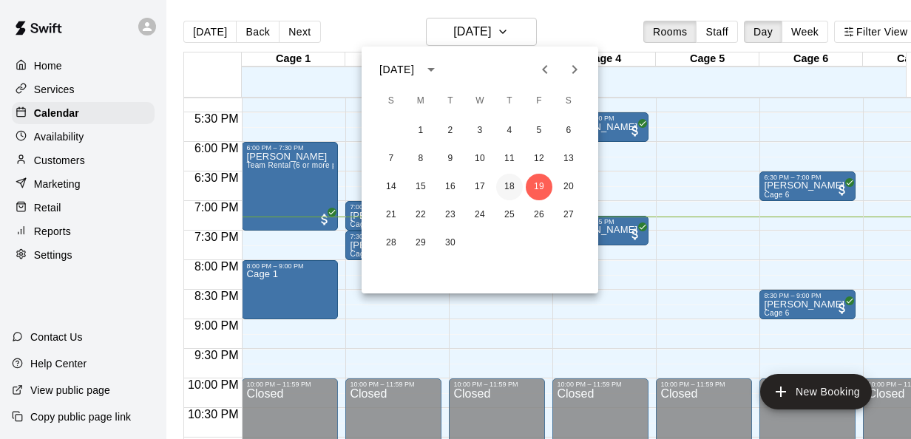
click at [509, 189] on button "18" at bounding box center [509, 187] width 27 height 27
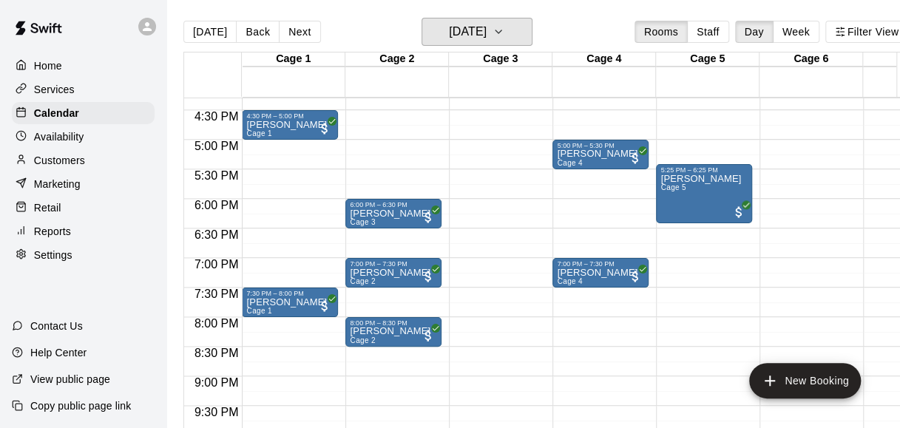
scroll to position [963, 0]
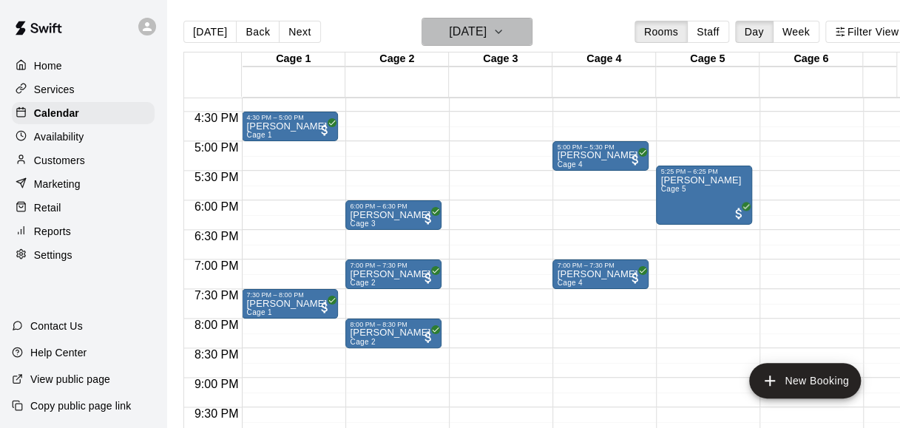
click at [487, 23] on h6 "[DATE]" at bounding box center [468, 31] width 38 height 21
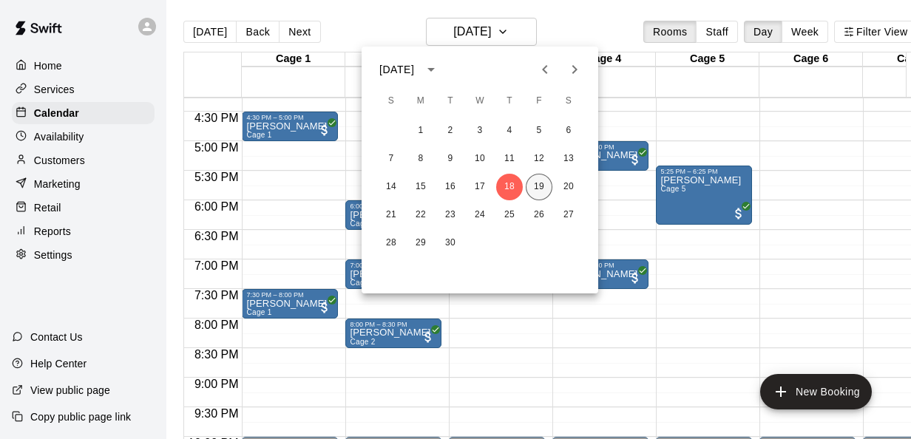
click at [538, 183] on button "19" at bounding box center [539, 187] width 27 height 27
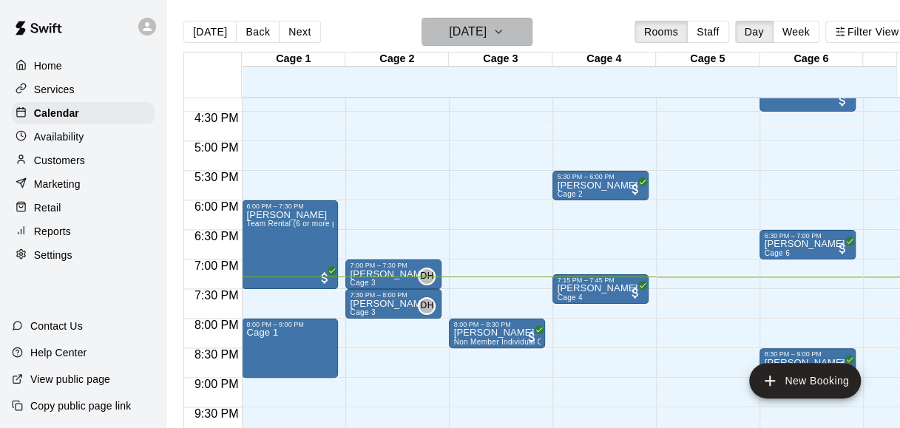
click at [504, 27] on icon "button" at bounding box center [498, 32] width 12 height 18
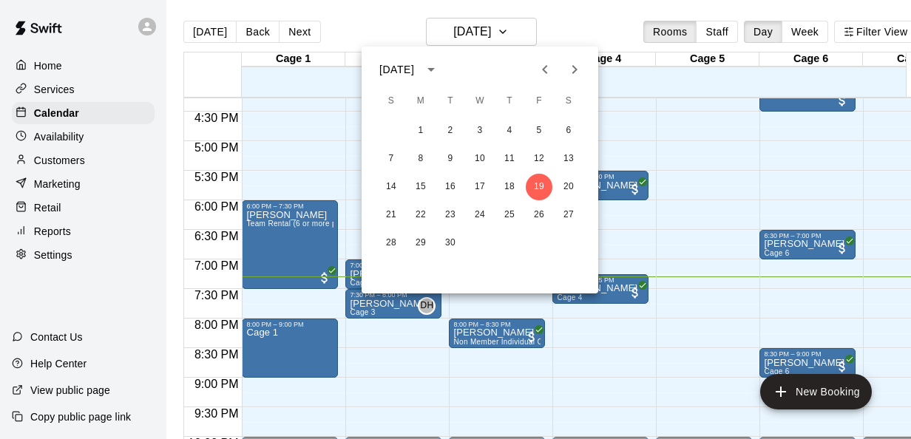
click at [572, 35] on div at bounding box center [455, 219] width 911 height 439
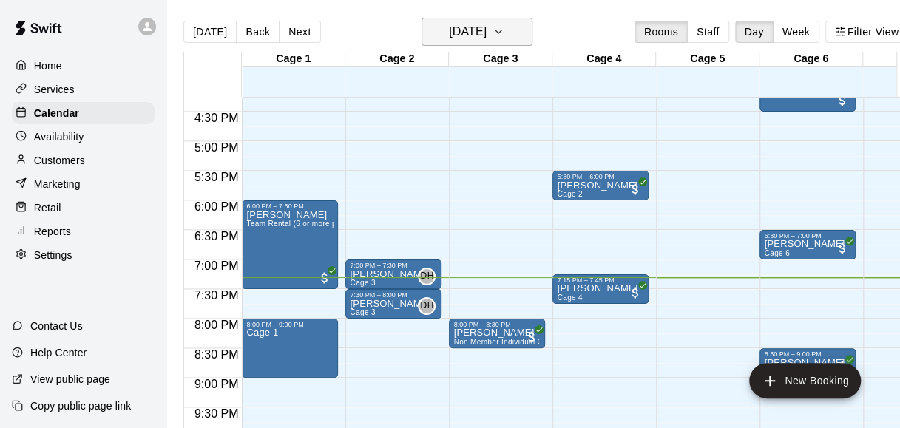
click at [487, 25] on h6 "[DATE]" at bounding box center [468, 31] width 38 height 21
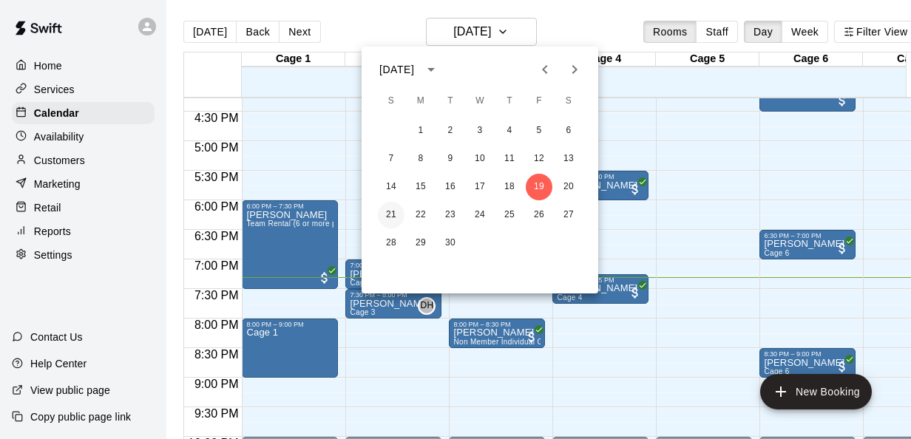
click at [393, 207] on button "21" at bounding box center [391, 215] width 27 height 27
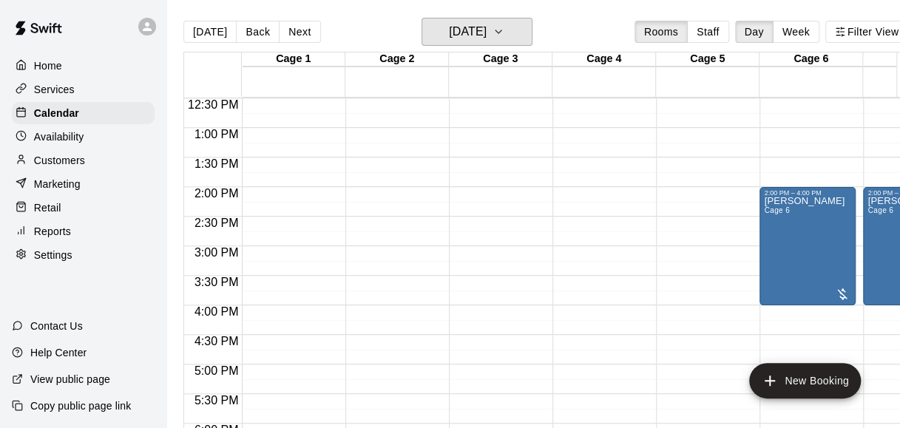
scroll to position [0, 58]
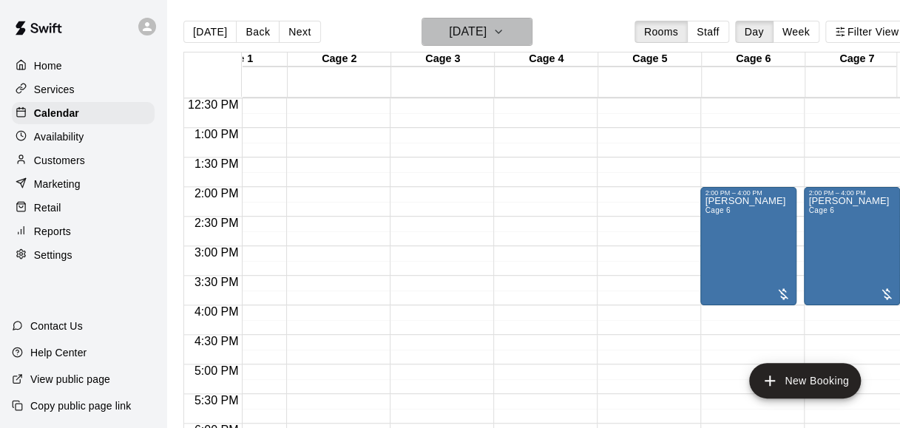
click at [504, 32] on icon "button" at bounding box center [498, 32] width 12 height 18
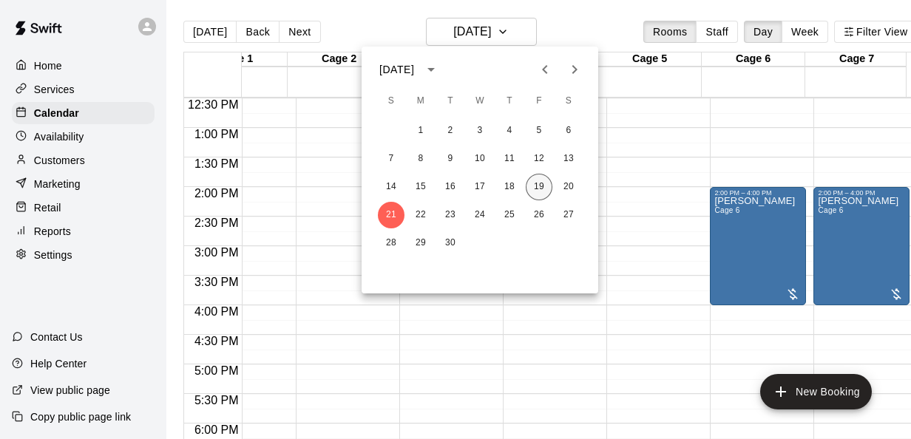
click at [541, 189] on button "19" at bounding box center [539, 187] width 27 height 27
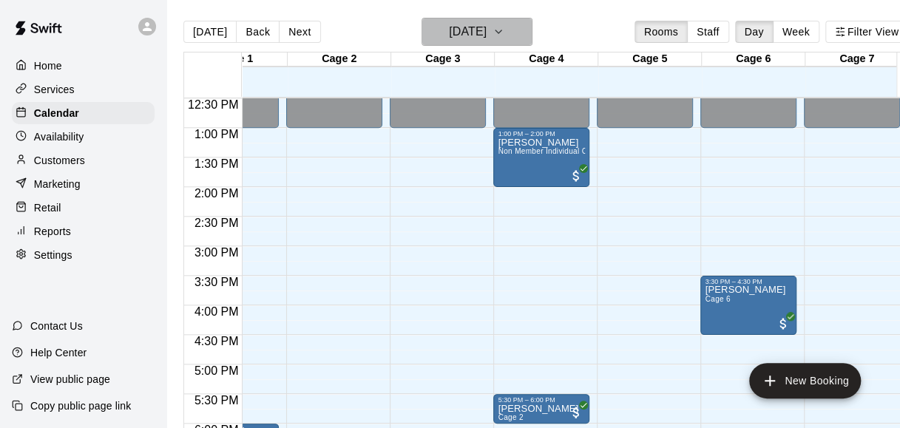
click at [509, 37] on button "[DATE]" at bounding box center [476, 32] width 111 height 28
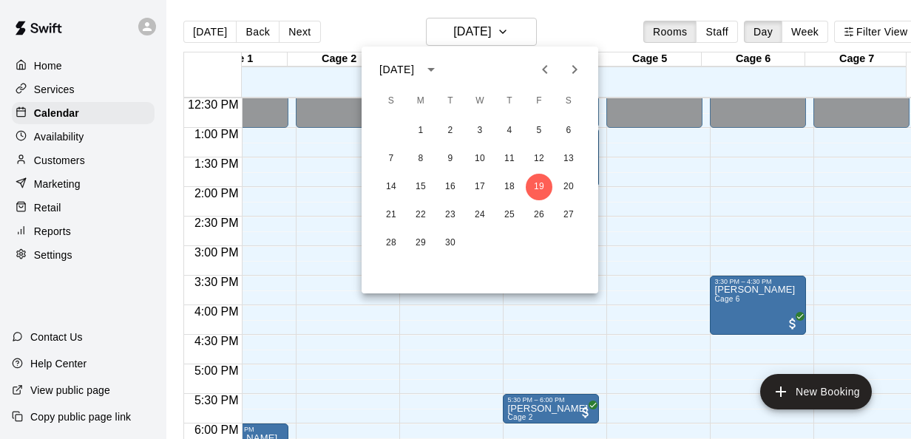
drag, startPoint x: 504, startPoint y: 26, endPoint x: 568, endPoint y: 75, distance: 80.2
click at [568, 75] on div "[DATE] S M T W T F S 1 2 3 4 5 6 7 8 9 10 11 12 13 14 15 16 17 18 19 20 21 22 2…" at bounding box center [455, 219] width 911 height 439
click at [686, 146] on div at bounding box center [455, 219] width 911 height 439
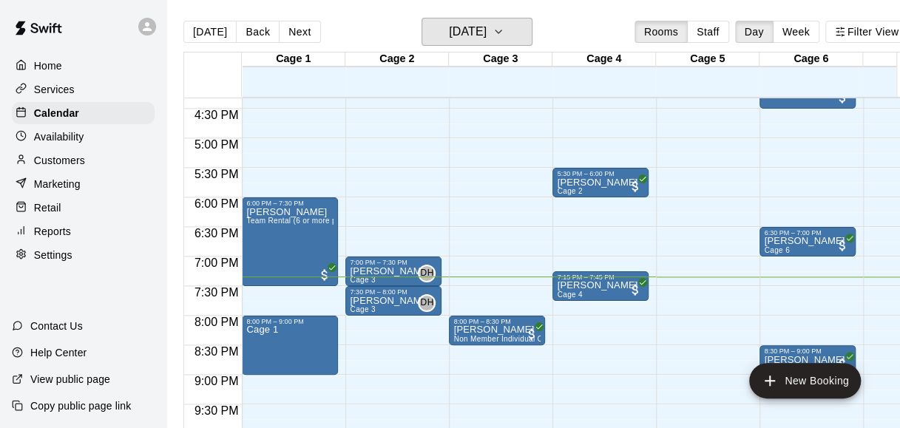
scroll to position [983, 0]
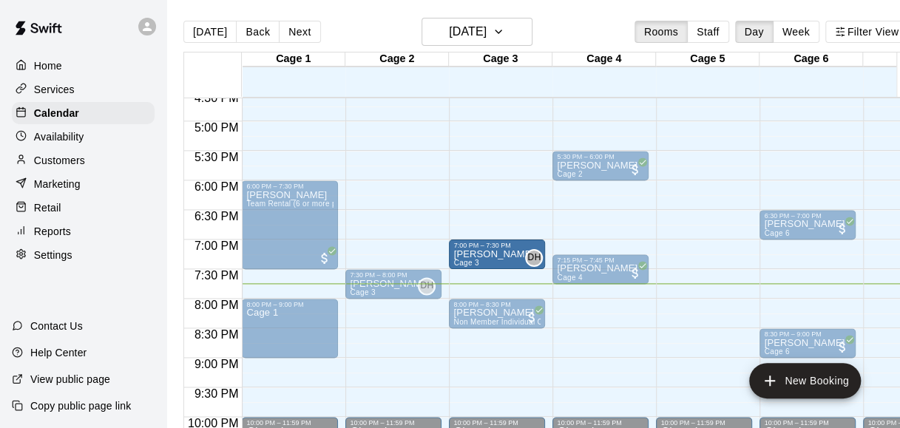
drag, startPoint x: 399, startPoint y: 253, endPoint x: 469, endPoint y: 262, distance: 70.8
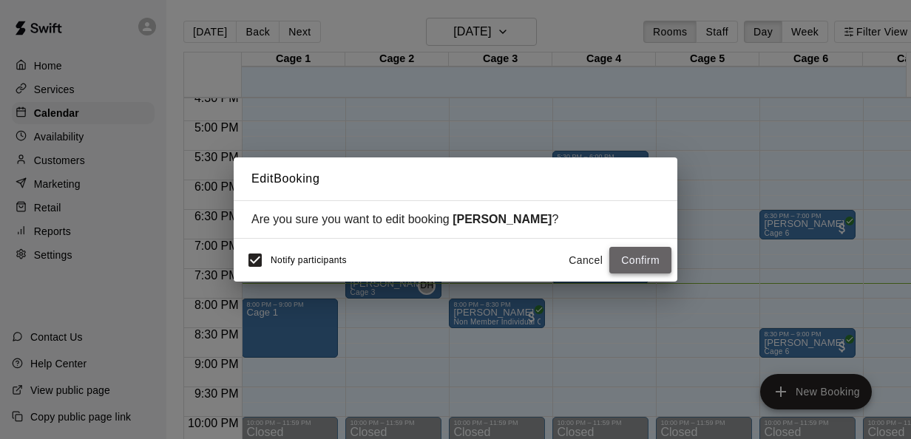
click at [624, 253] on button "Confirm" at bounding box center [640, 260] width 62 height 27
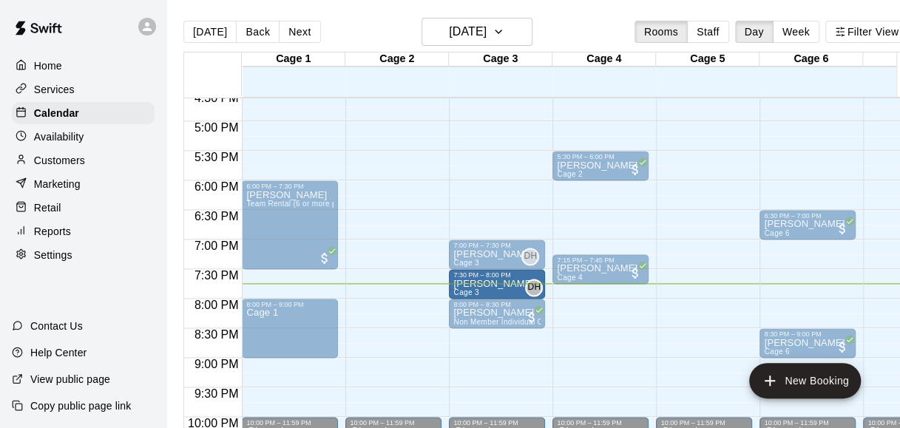
drag, startPoint x: 389, startPoint y: 281, endPoint x: 472, endPoint y: 288, distance: 83.8
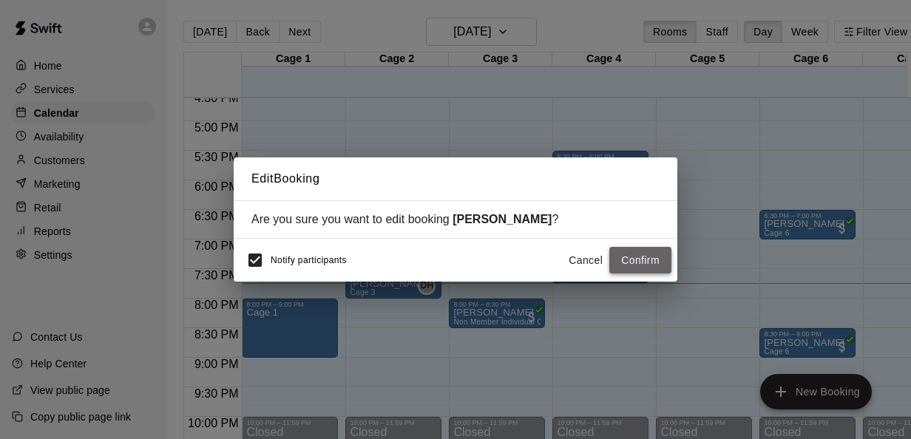
click at [630, 260] on button "Confirm" at bounding box center [640, 260] width 62 height 27
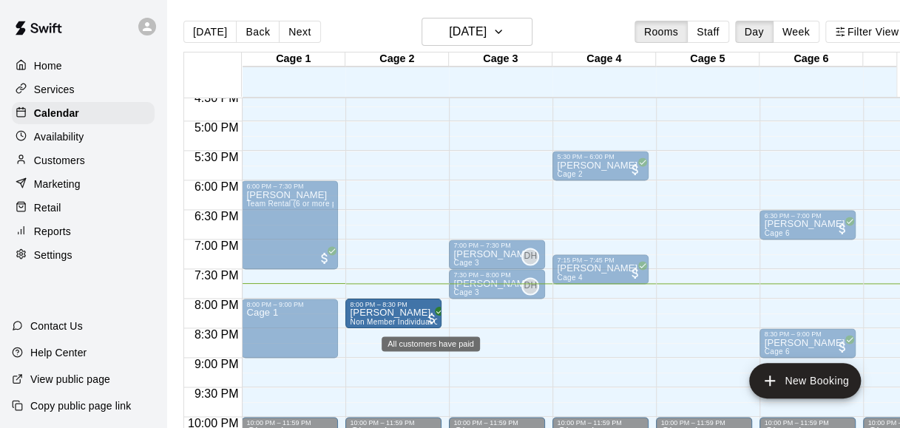
drag, startPoint x: 487, startPoint y: 311, endPoint x: 419, endPoint y: 316, distance: 68.9
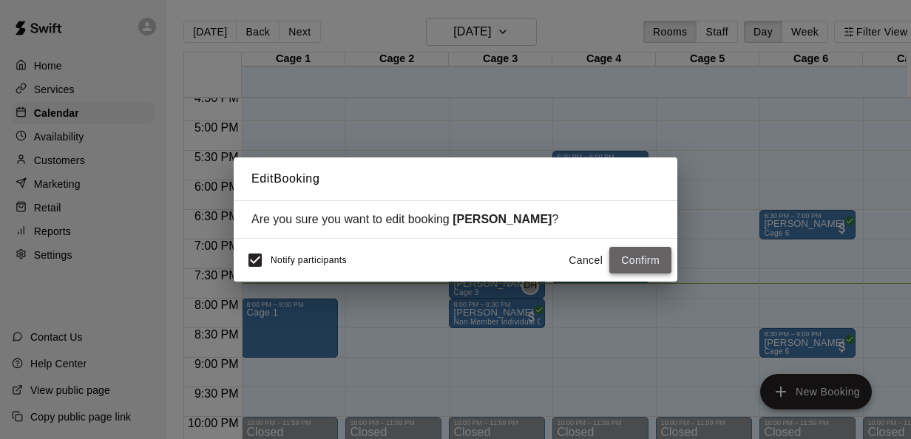
click at [634, 259] on button "Confirm" at bounding box center [640, 260] width 62 height 27
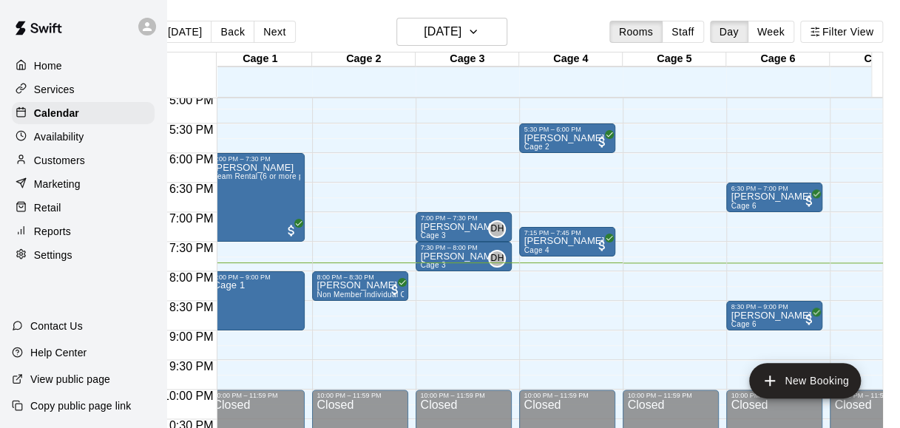
scroll to position [0, 11]
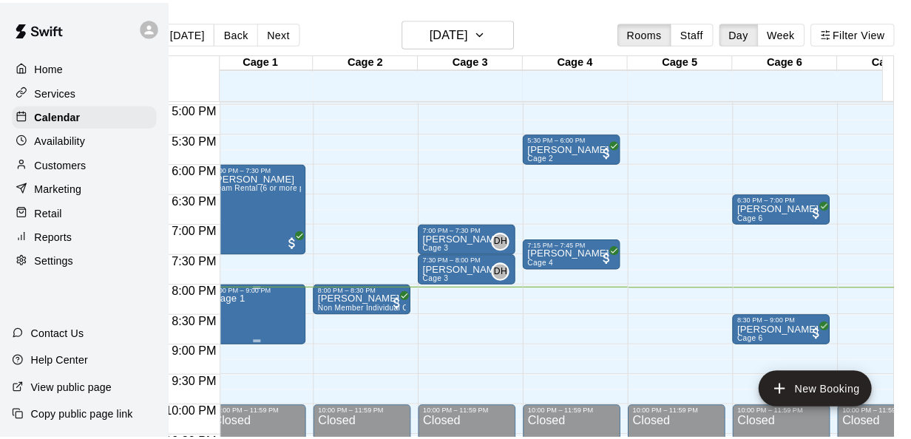
scroll to position [0, 23]
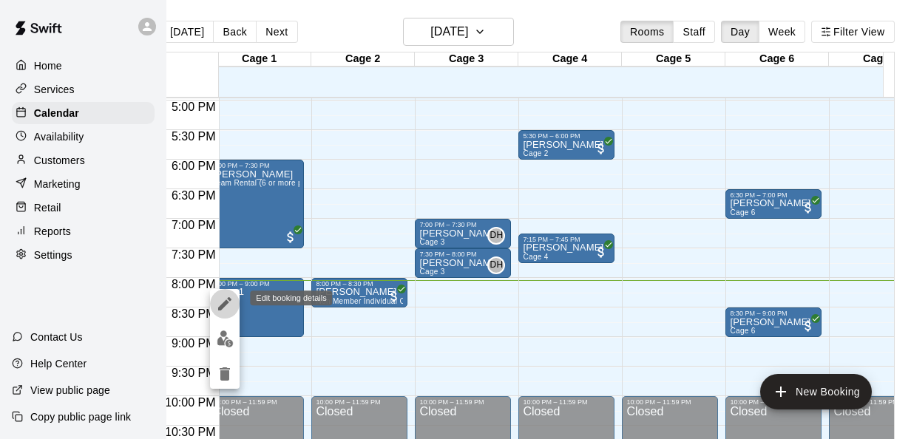
click at [219, 302] on icon "edit" at bounding box center [225, 304] width 18 height 18
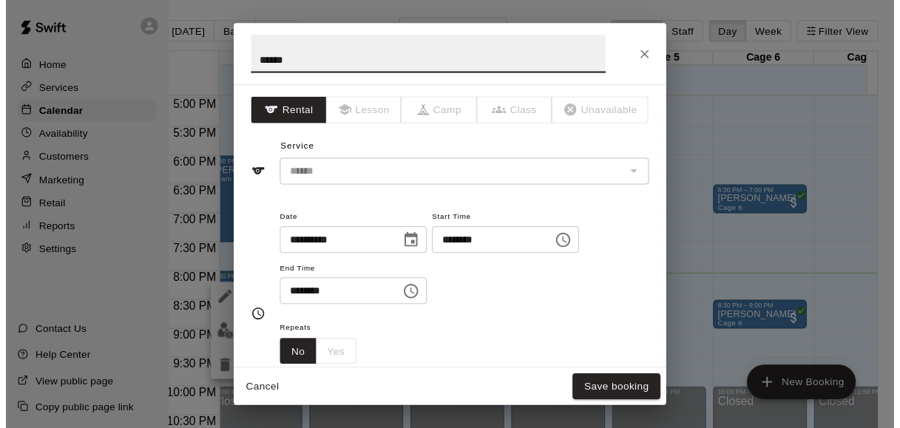
scroll to position [252, 0]
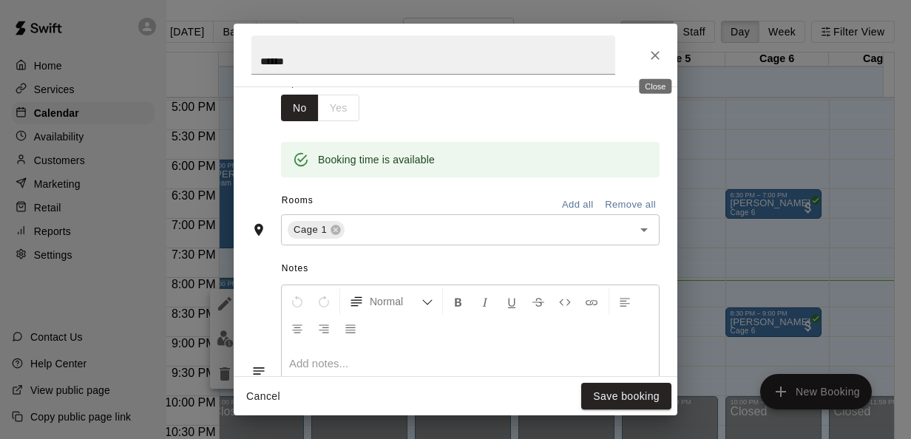
click at [660, 67] on button "Close" at bounding box center [655, 55] width 27 height 27
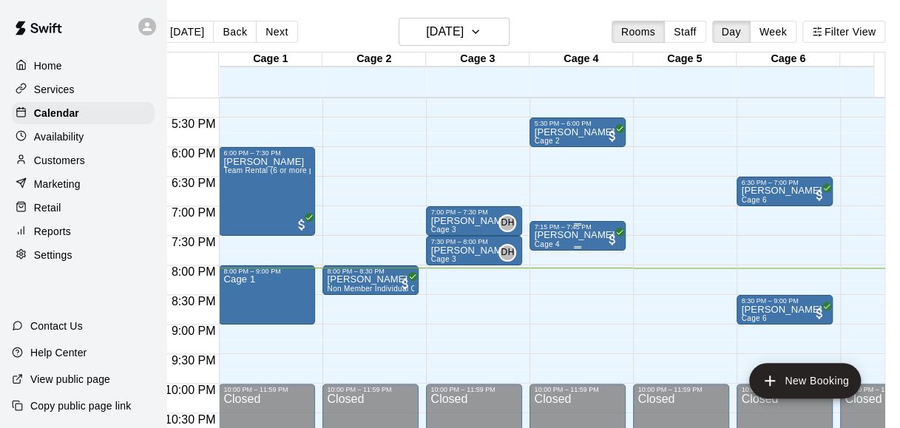
scroll to position [1017, 0]
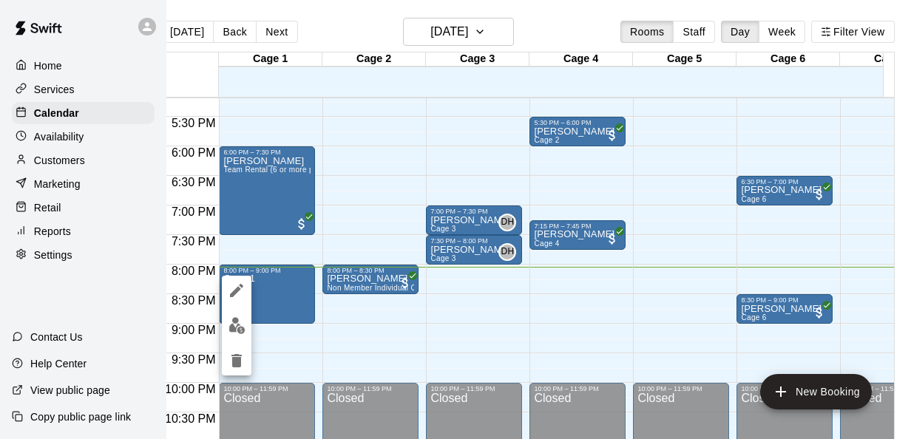
click at [234, 288] on icon "edit" at bounding box center [237, 291] width 18 height 18
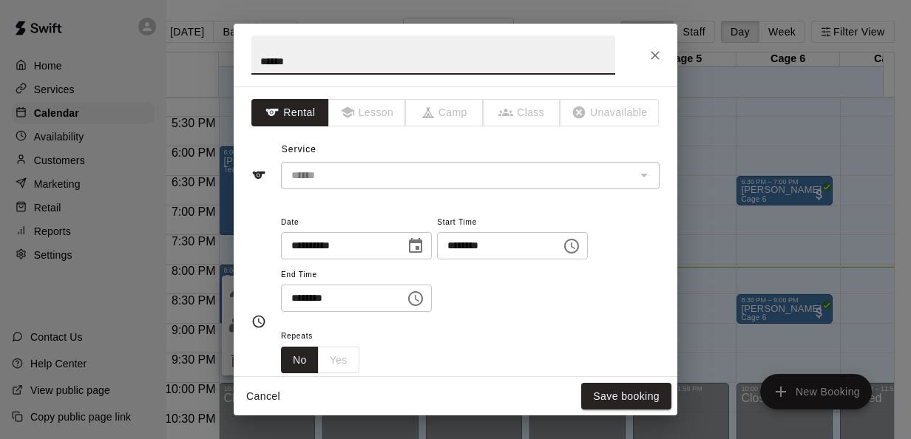
click at [481, 246] on input "********" at bounding box center [494, 245] width 114 height 27
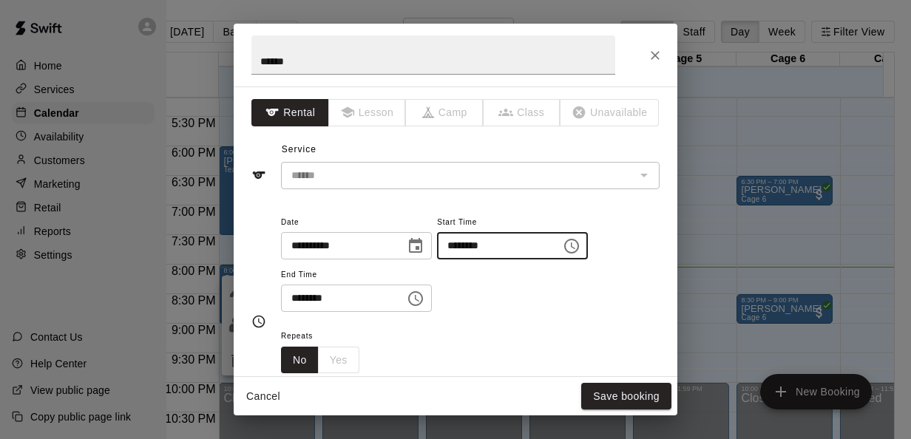
type input "********"
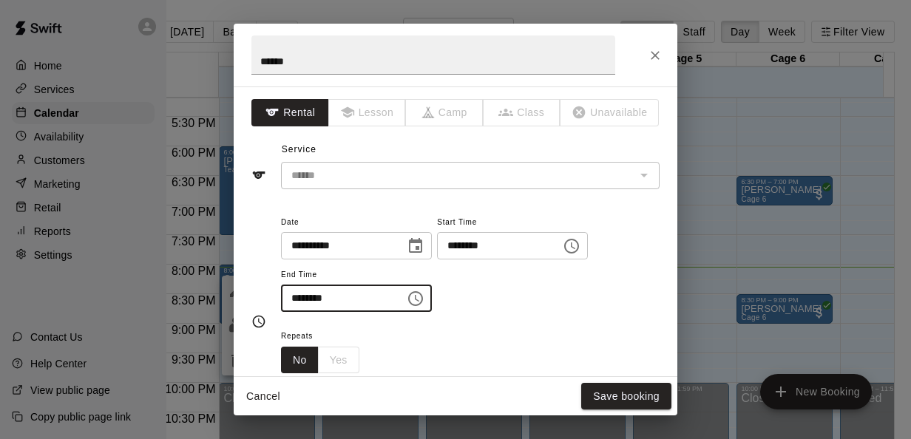
click at [314, 295] on input "********" at bounding box center [338, 298] width 114 height 27
type input "********"
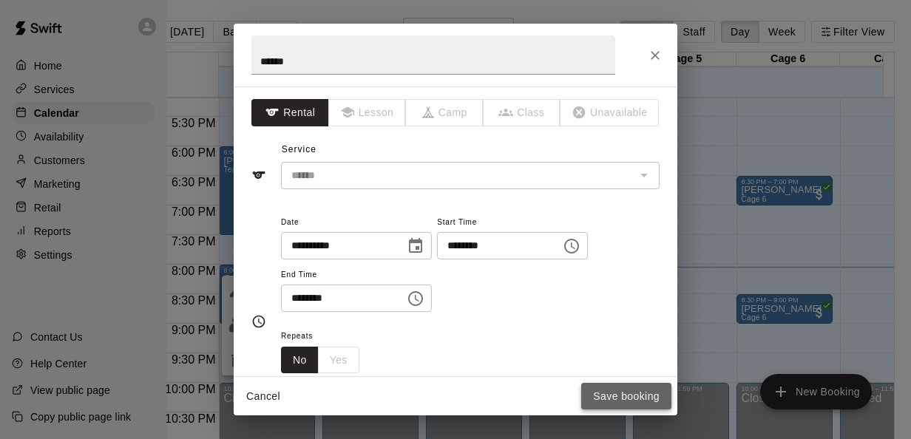
click at [616, 394] on button "Save booking" at bounding box center [626, 396] width 90 height 27
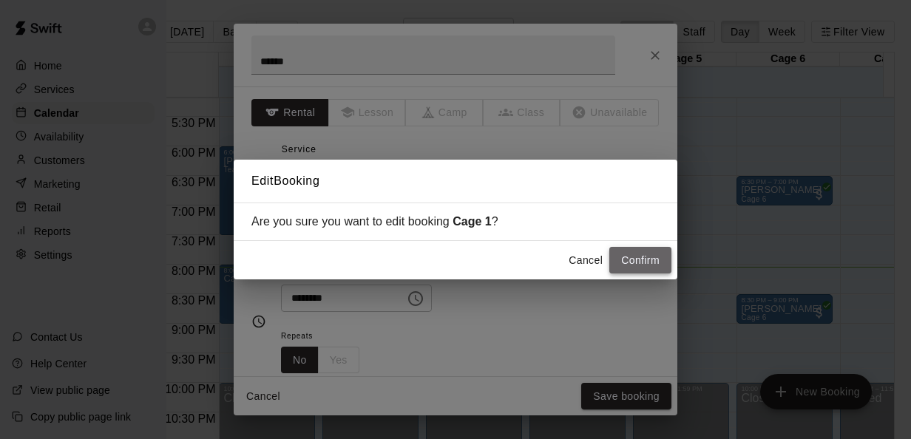
click at [642, 267] on button "Confirm" at bounding box center [640, 260] width 62 height 27
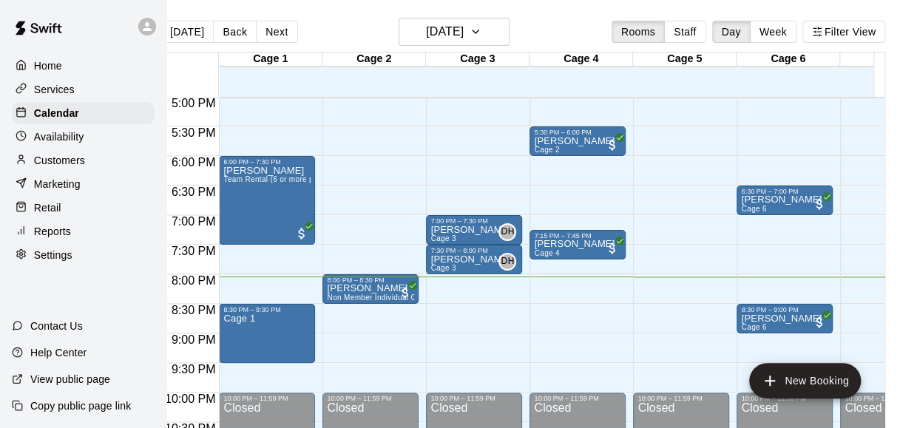
scroll to position [1008, 0]
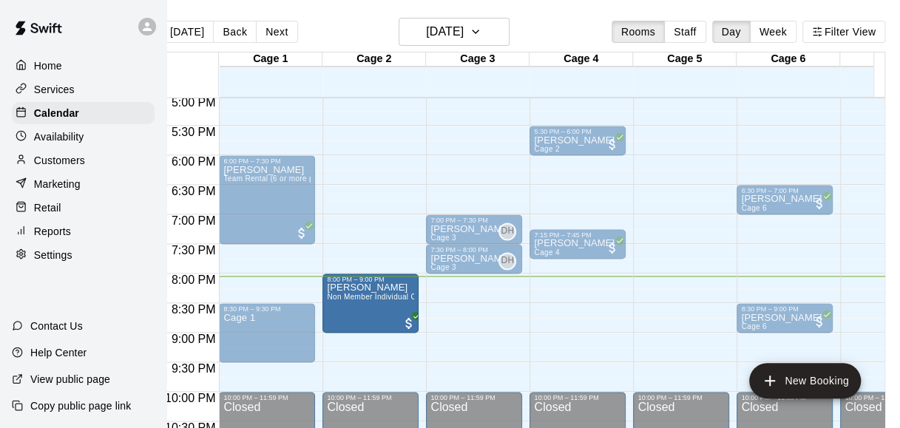
drag, startPoint x: 371, startPoint y: 300, endPoint x: 367, endPoint y: 337, distance: 37.2
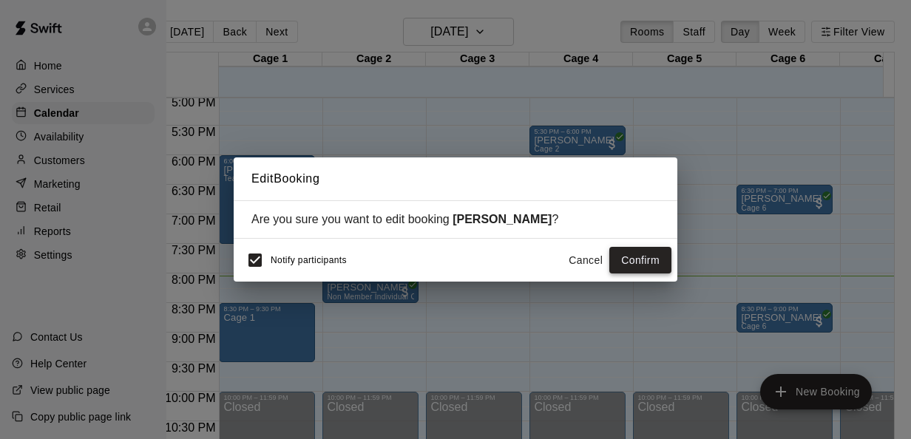
click at [618, 258] on button "Confirm" at bounding box center [640, 260] width 62 height 27
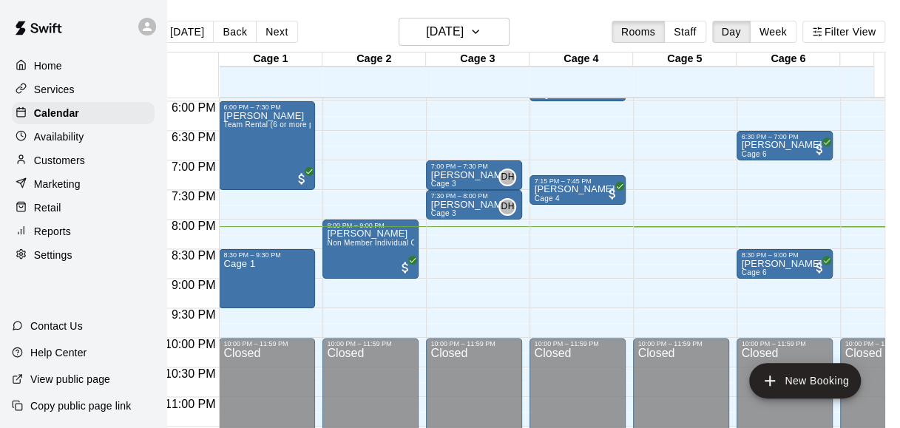
scroll to position [1063, 0]
